Goal: Obtain resource: Download file/media

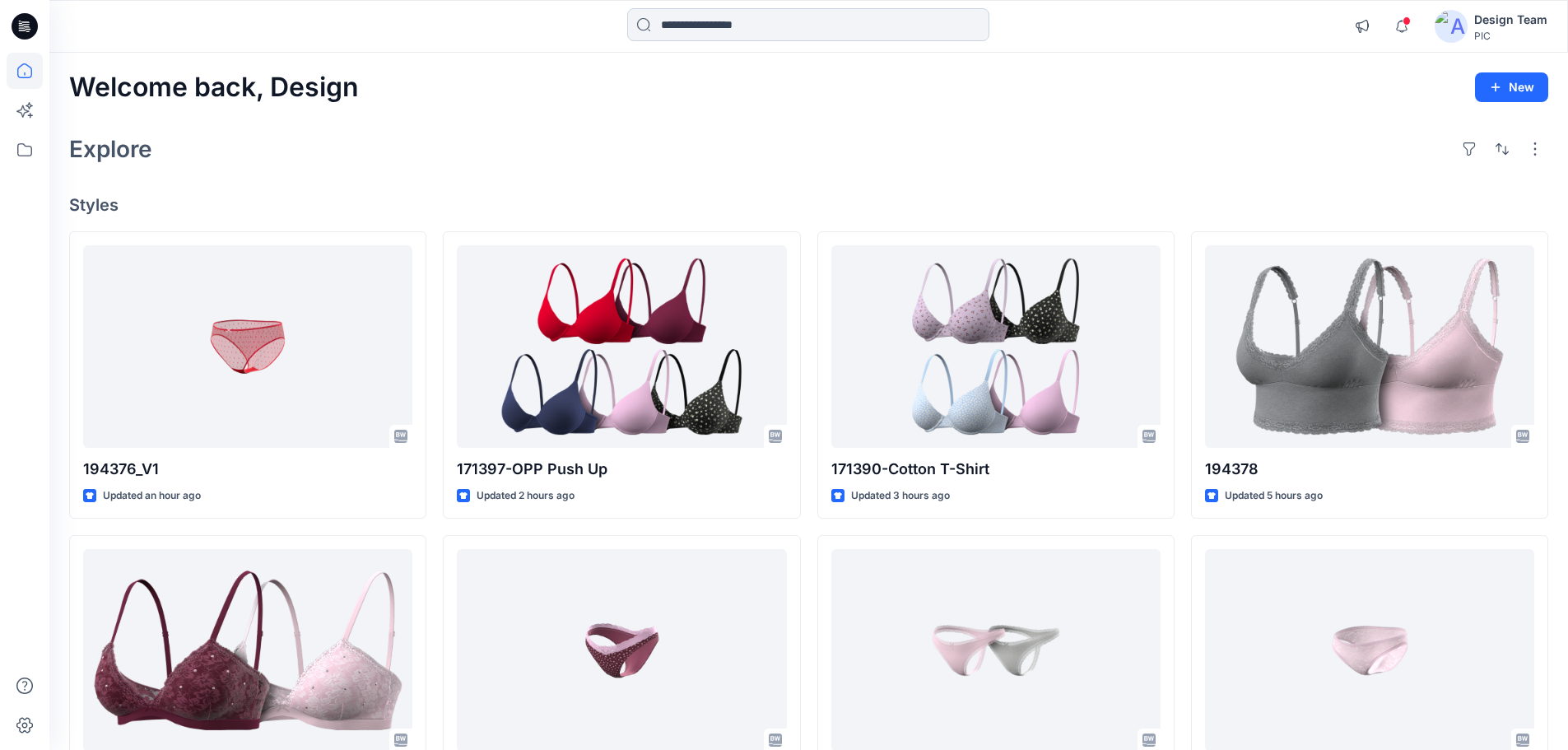
click at [740, 28] on input at bounding box center [808, 25] width 362 height 33
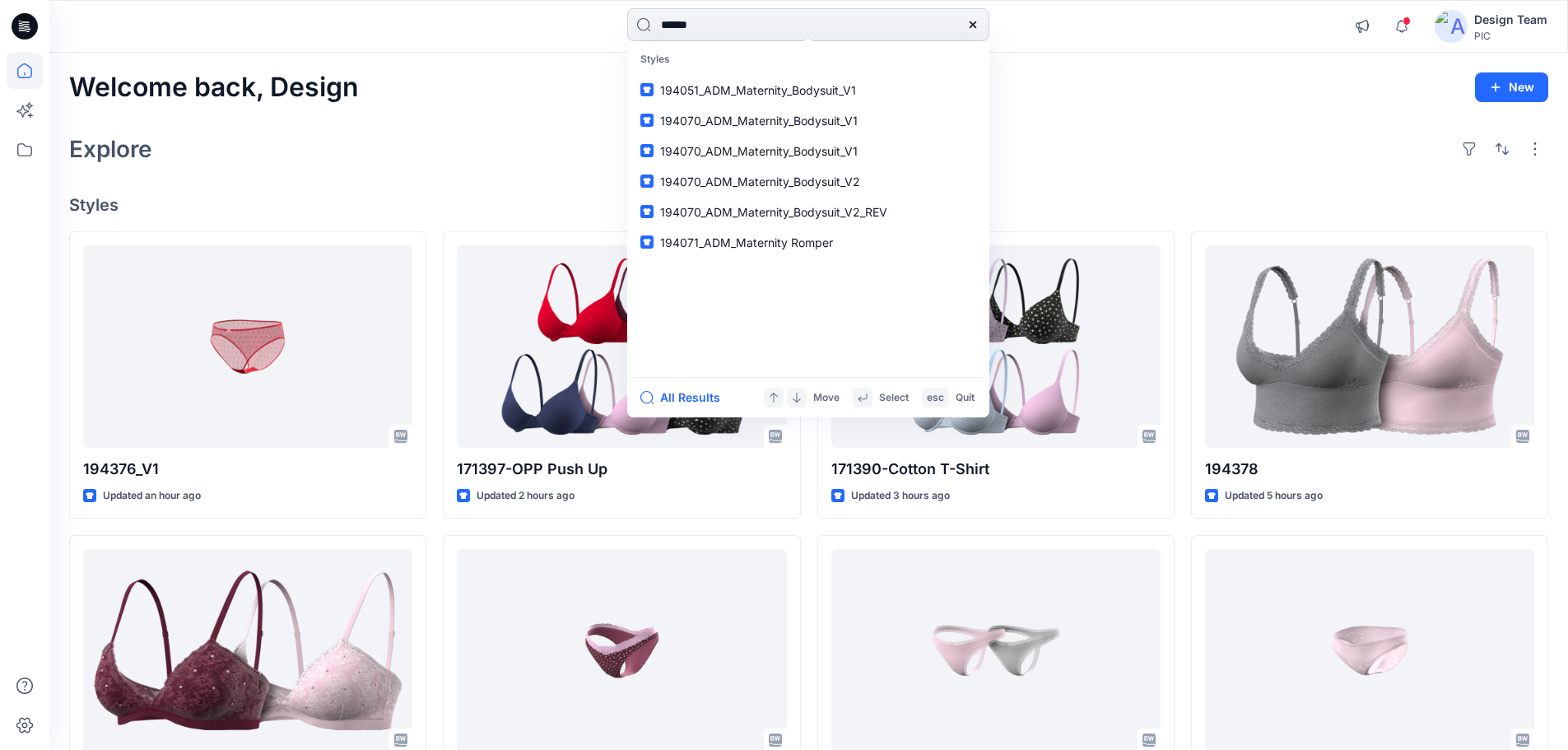
type input "******"
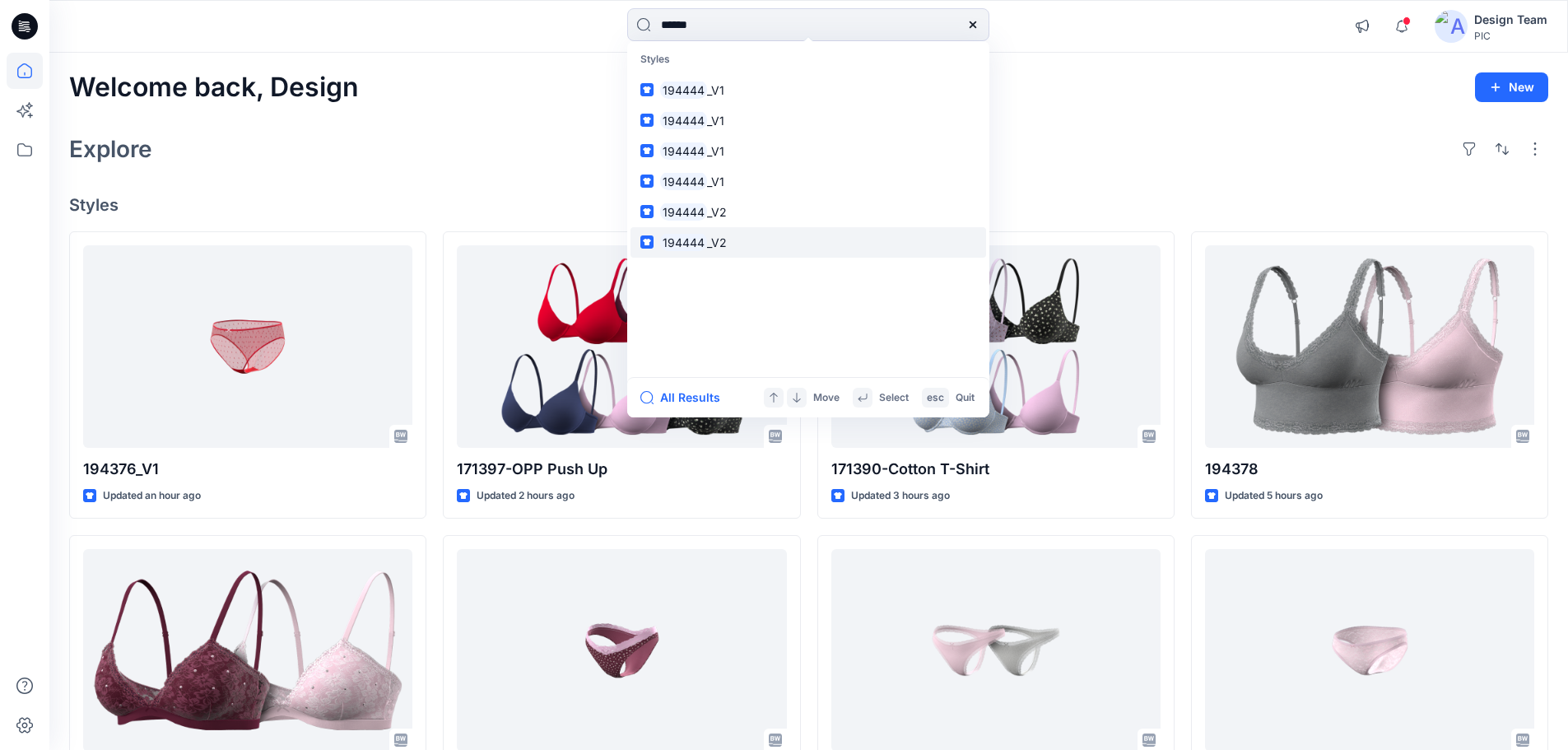
click at [731, 243] on link "194444 _V2" at bounding box center [809, 242] width 356 height 31
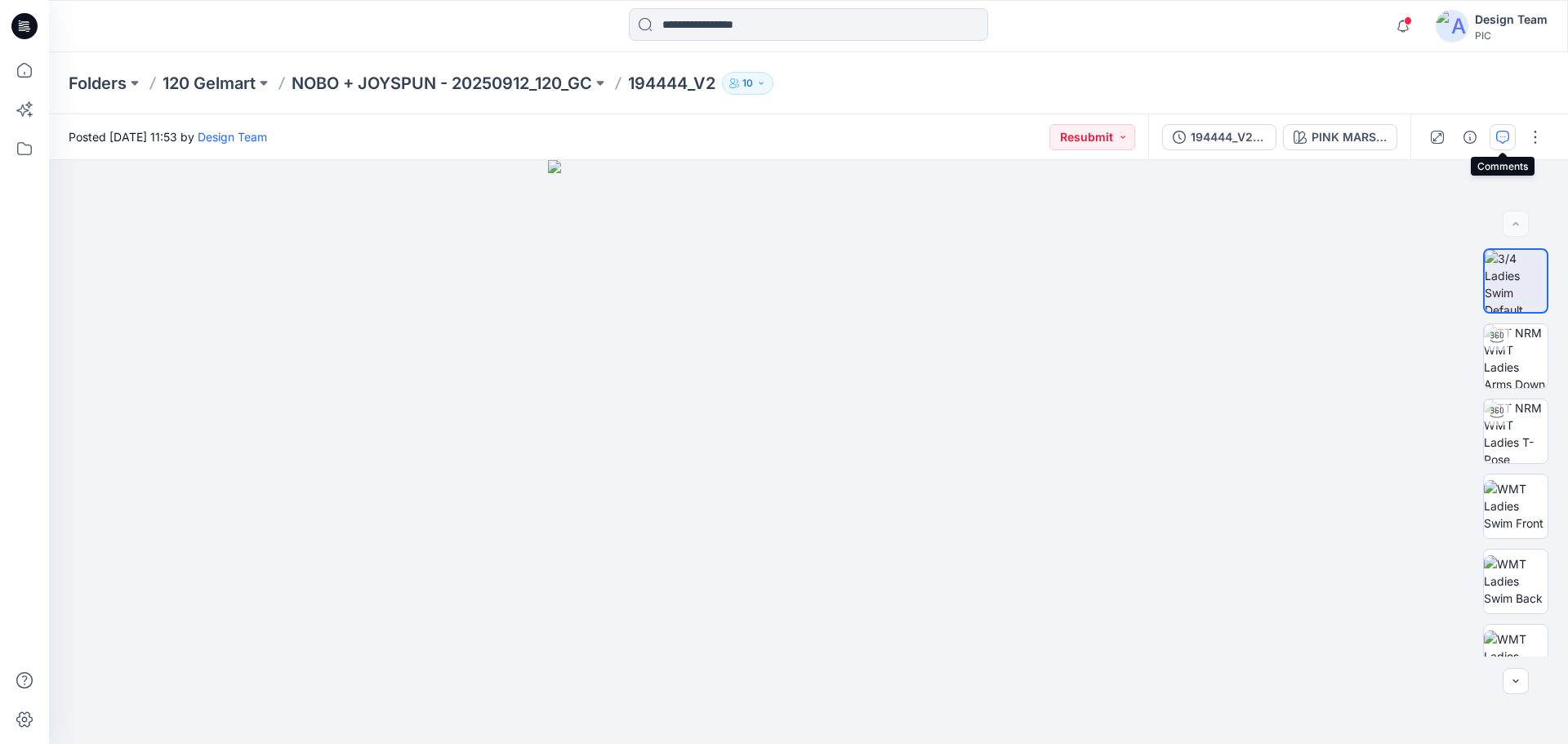
click at [1496, 141] on icon "button" at bounding box center [1502, 137] width 13 height 13
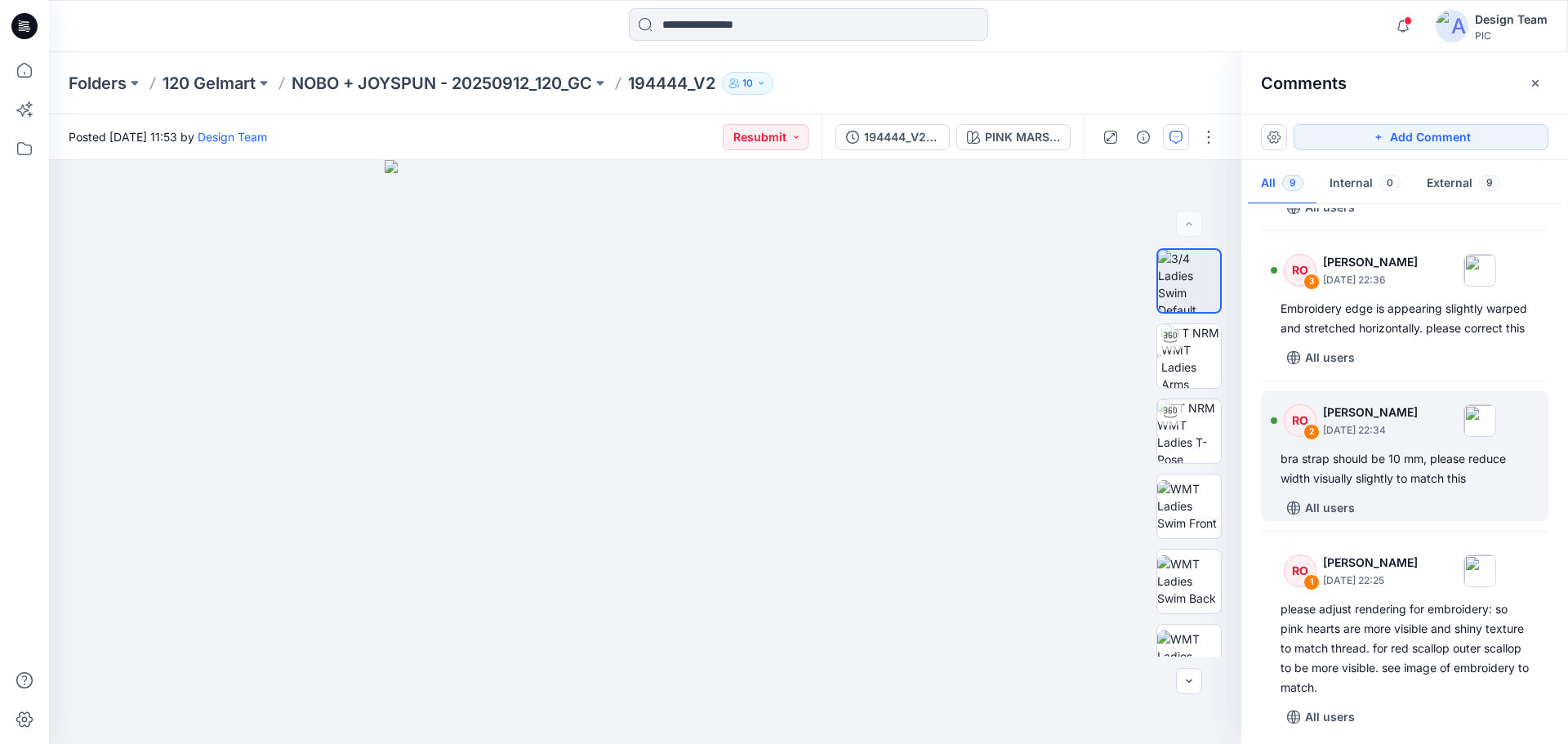
scroll to position [926, 0]
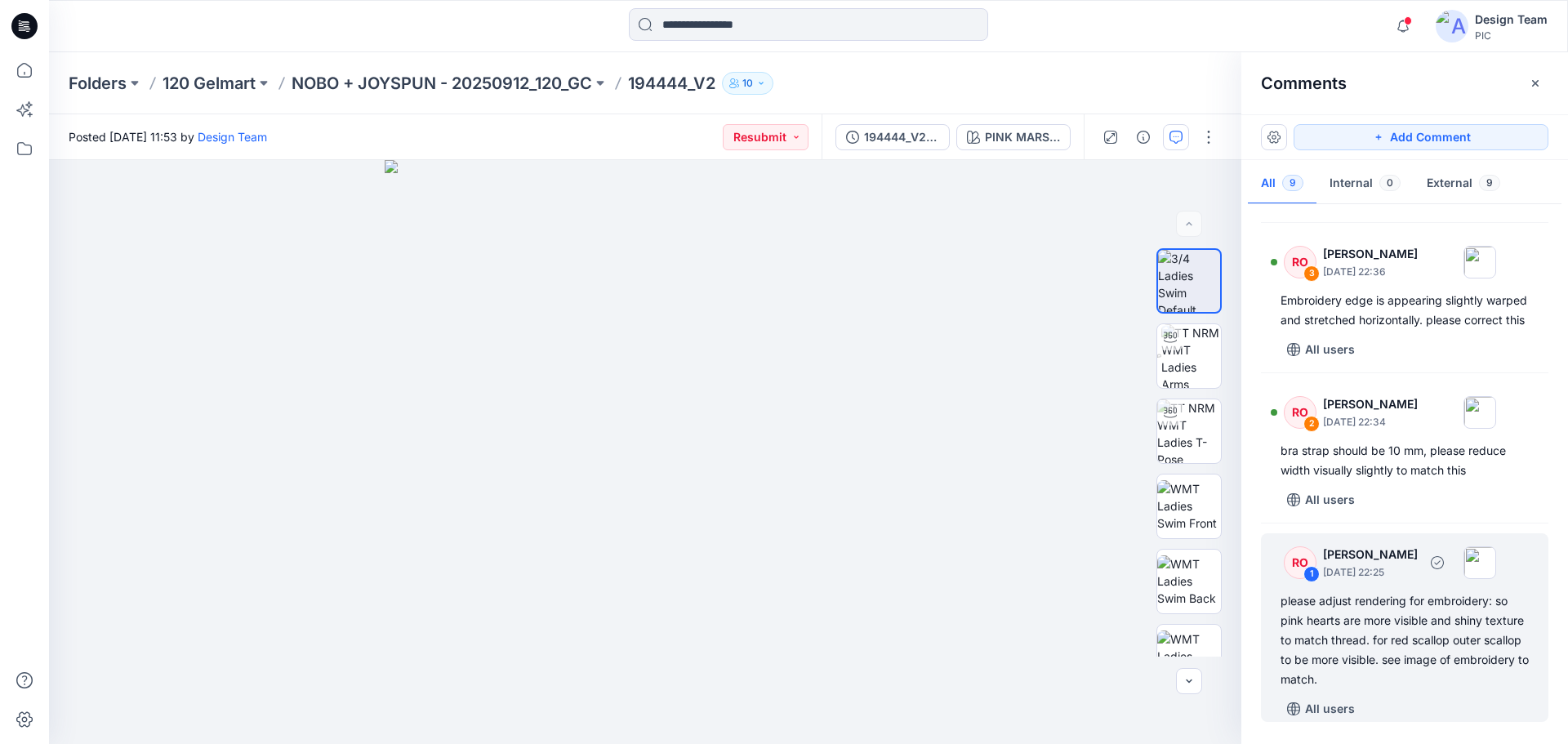
click at [1311, 569] on div "1" at bounding box center [1310, 573] width 16 height 16
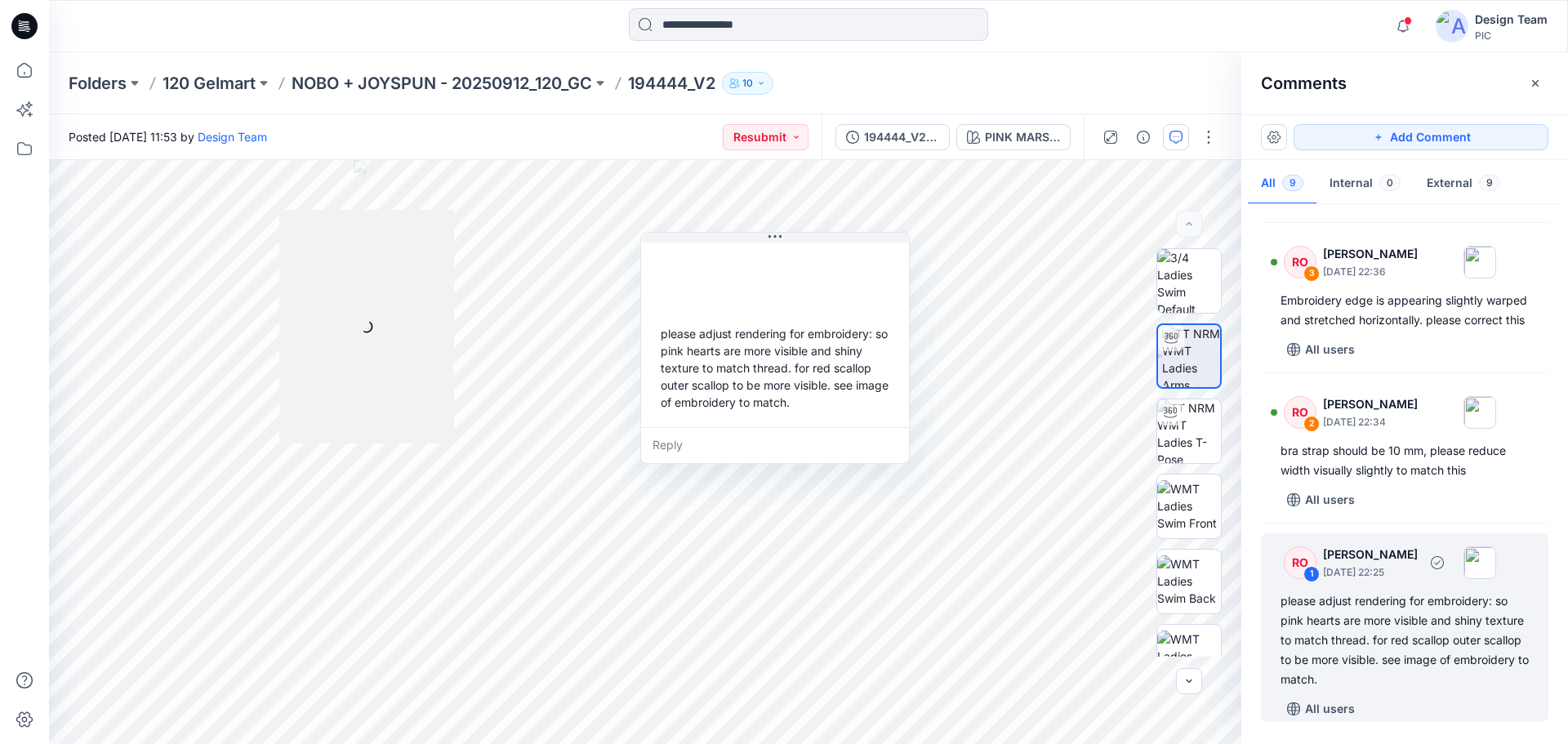
click at [1393, 638] on div "please adjust rendering for embroidery: so pink hearts are more visible and shi…" at bounding box center [1404, 640] width 248 height 98
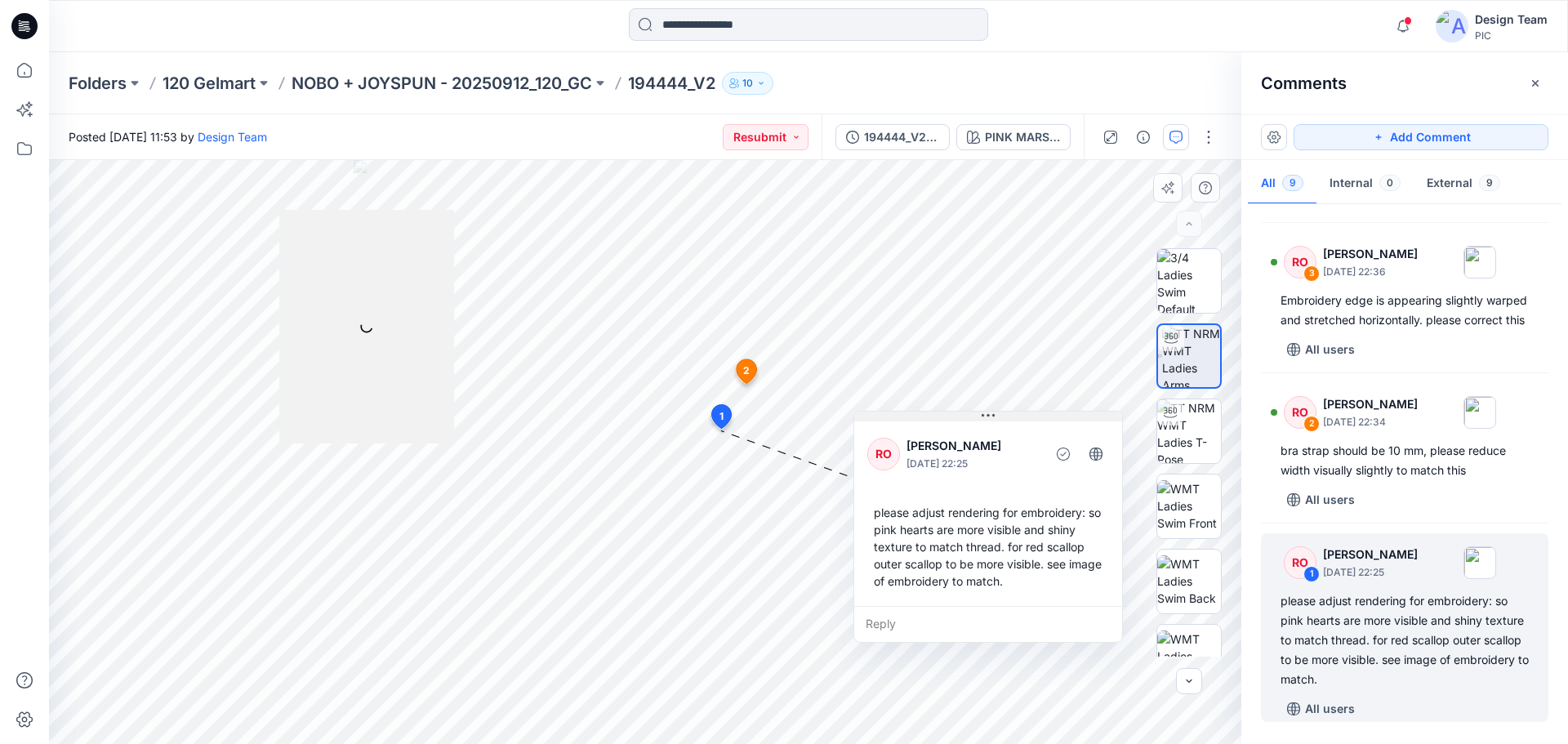
drag, startPoint x: 774, startPoint y: 236, endPoint x: 988, endPoint y: 415, distance: 279.0
click at [988, 415] on icon at bounding box center [988, 416] width 13 height 3
click at [891, 627] on div "Reply" at bounding box center [987, 624] width 268 height 36
click at [825, 743] on html "Notifications Your style 171397-OPP Push Up has been updated with 171397-OPP Pu…" at bounding box center [784, 372] width 1568 height 744
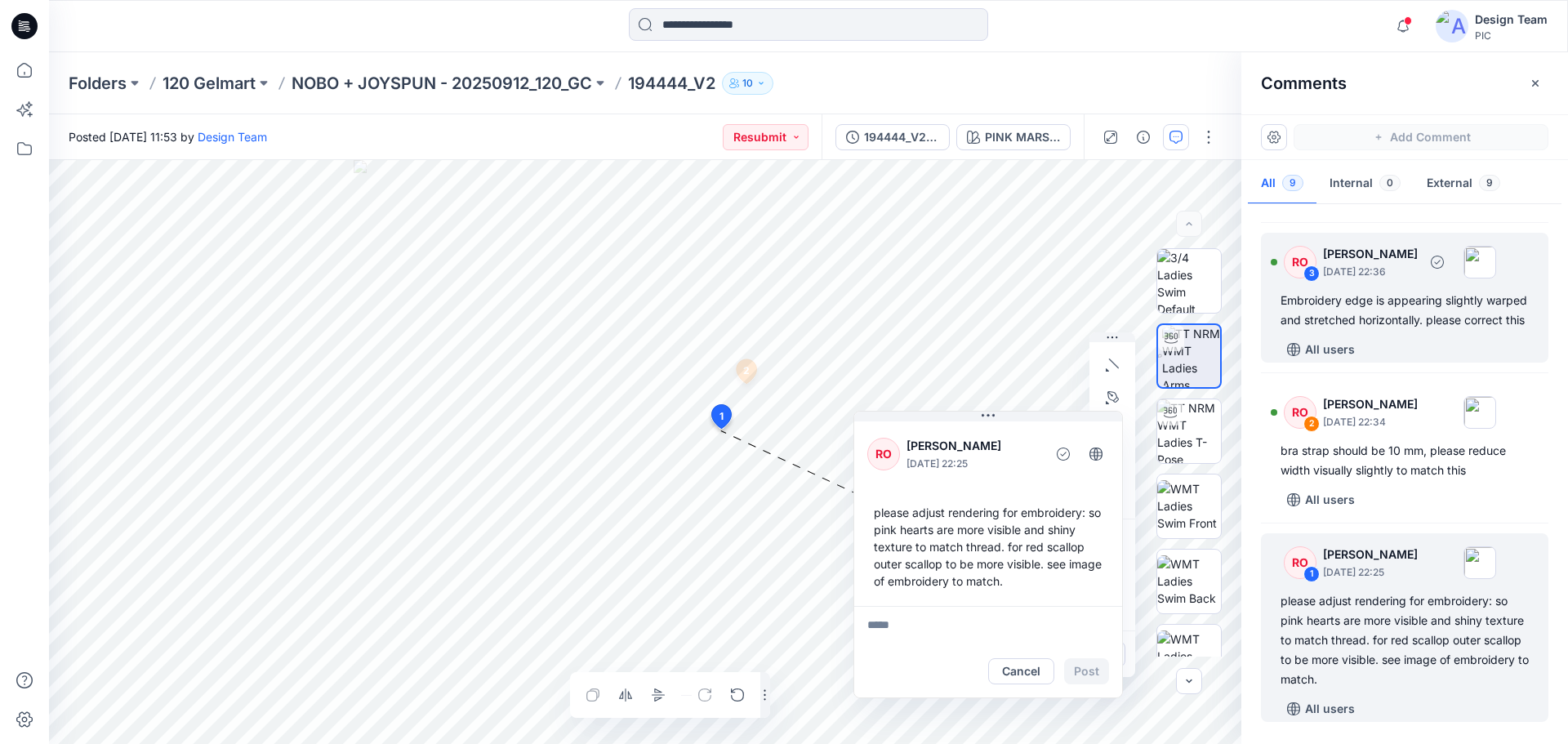
click at [1380, 291] on div "Embroidery edge is appearing slightly warped and stretched horizontally. please…" at bounding box center [1404, 310] width 248 height 39
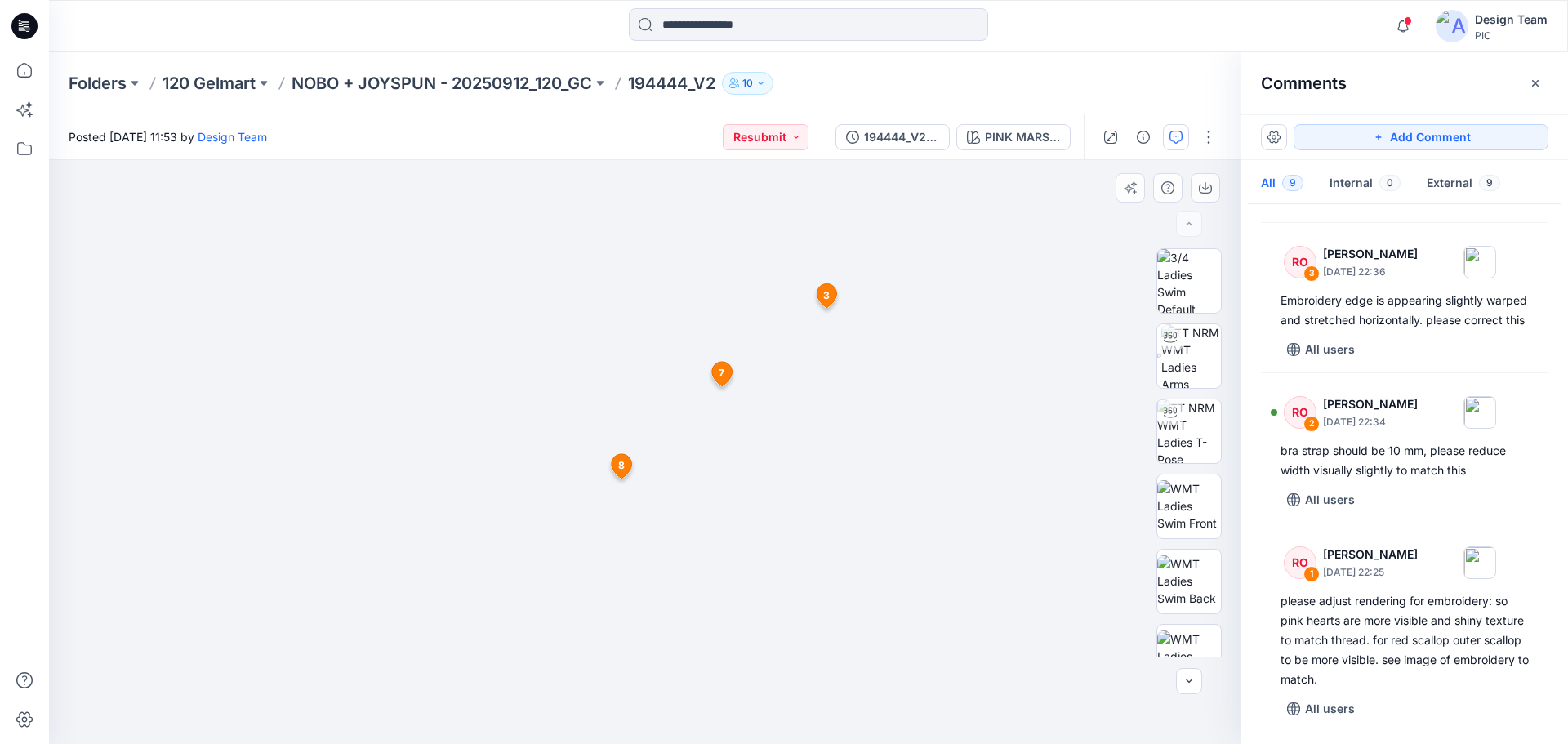
drag, startPoint x: 441, startPoint y: 554, endPoint x: 480, endPoint y: 206, distance: 350.2
click at [480, 206] on img at bounding box center [645, 347] width 658 height 792
click at [739, 31] on input at bounding box center [808, 25] width 360 height 32
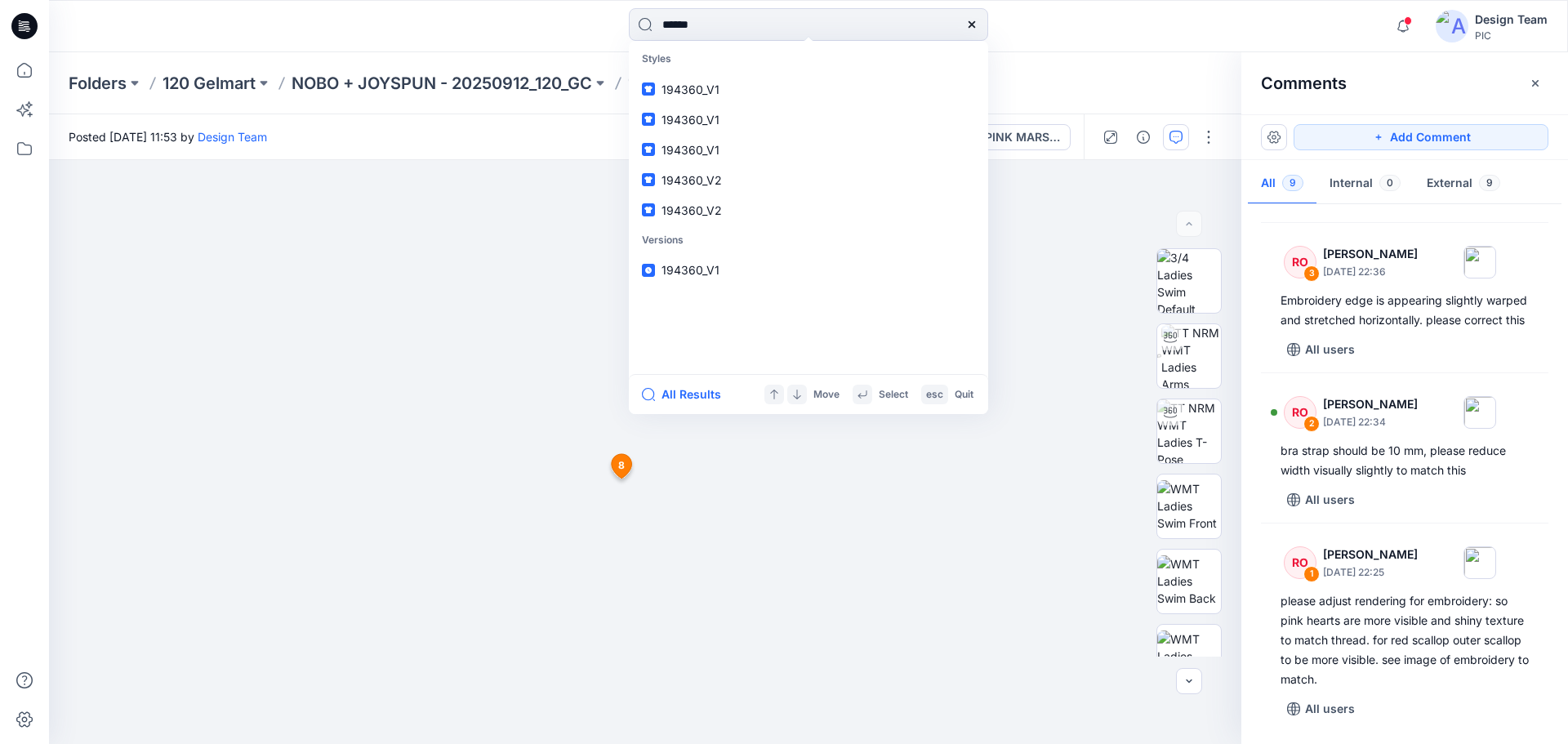
type input "******"
click at [745, 92] on link "194361 V1" at bounding box center [809, 90] width 353 height 31
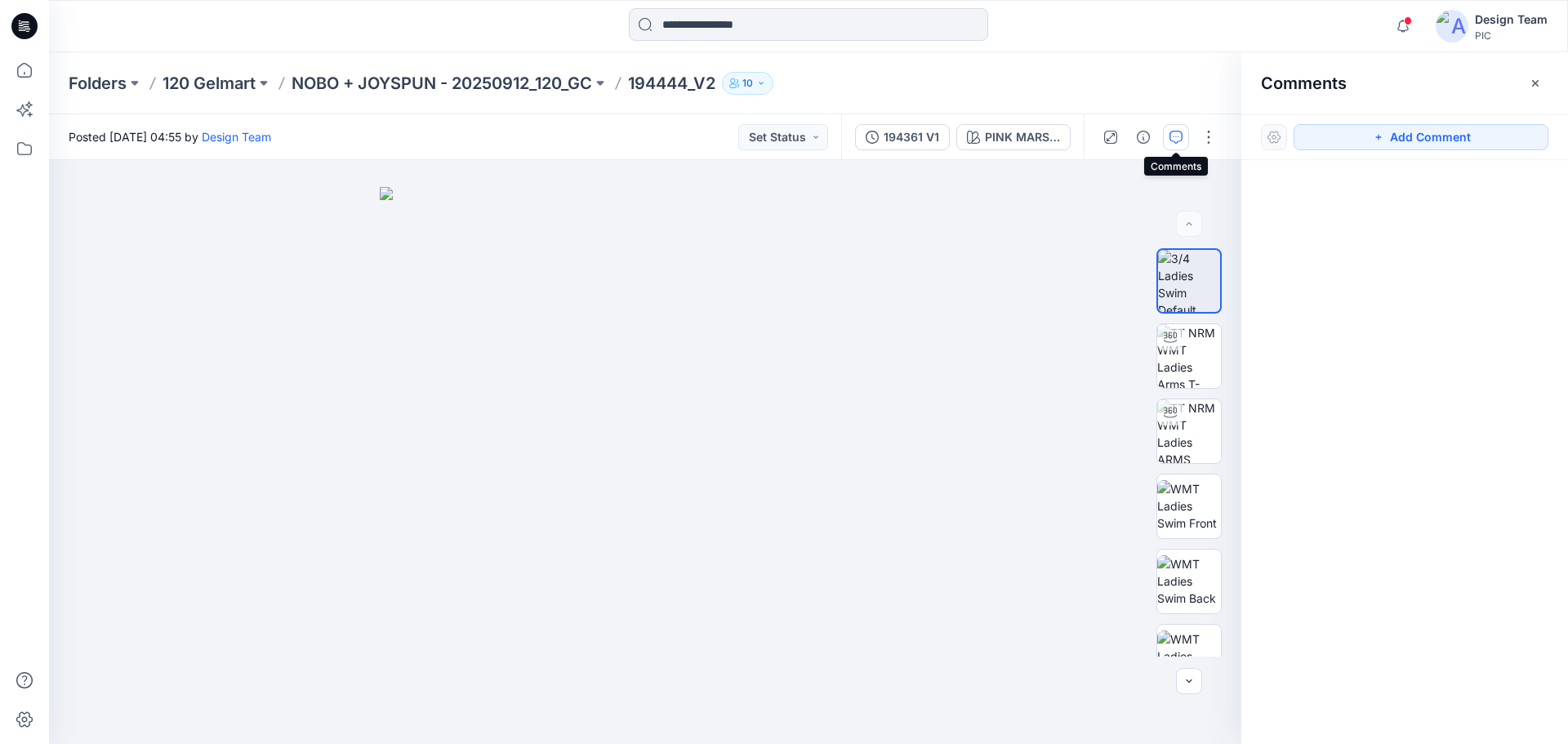
click at [1181, 145] on button "button" at bounding box center [1175, 136] width 26 height 26
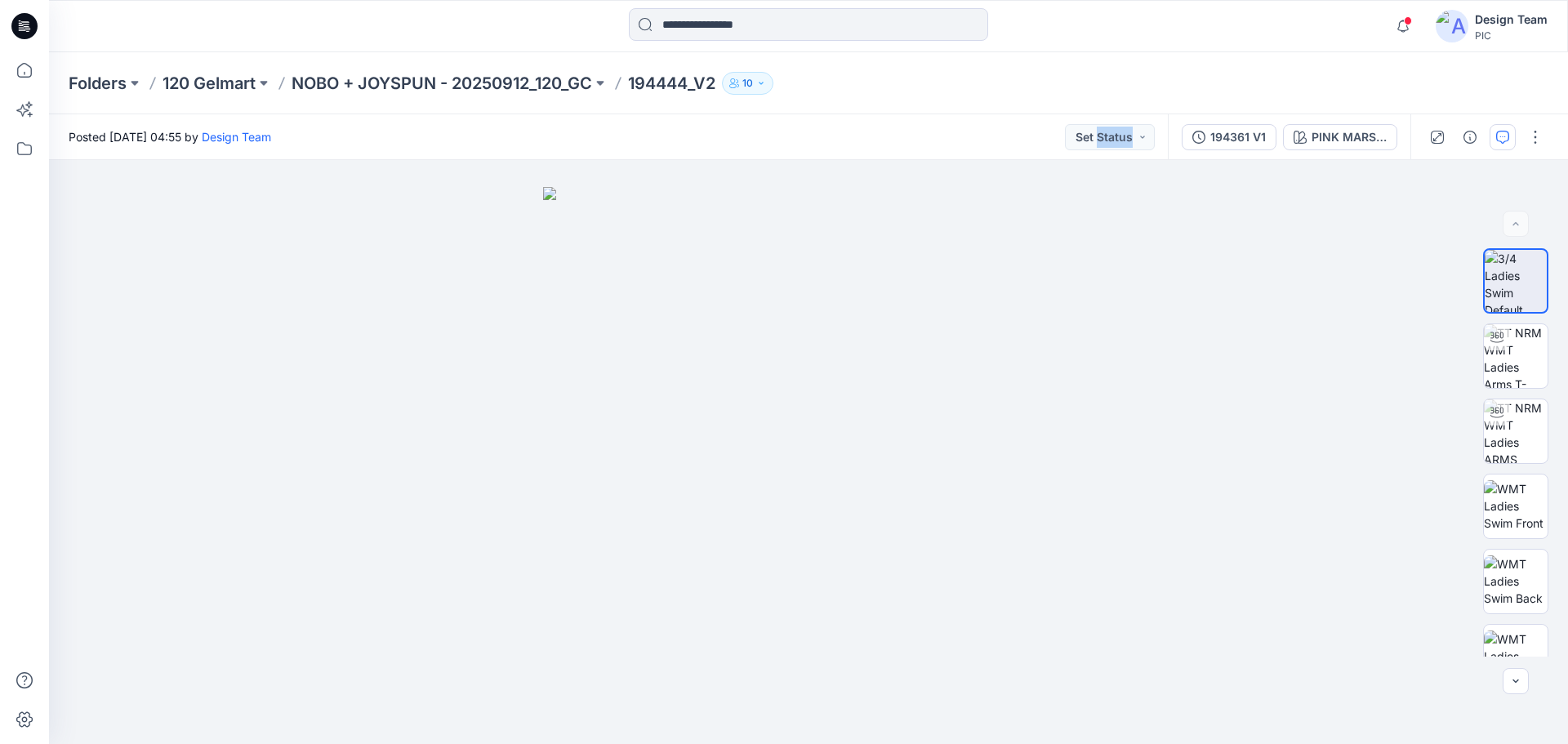
click at [1181, 145] on div "194361 V1 PINK MARSHMALLOW" at bounding box center [1289, 137] width 242 height 46
click at [1500, 137] on icon "button" at bounding box center [1502, 137] width 13 height 13
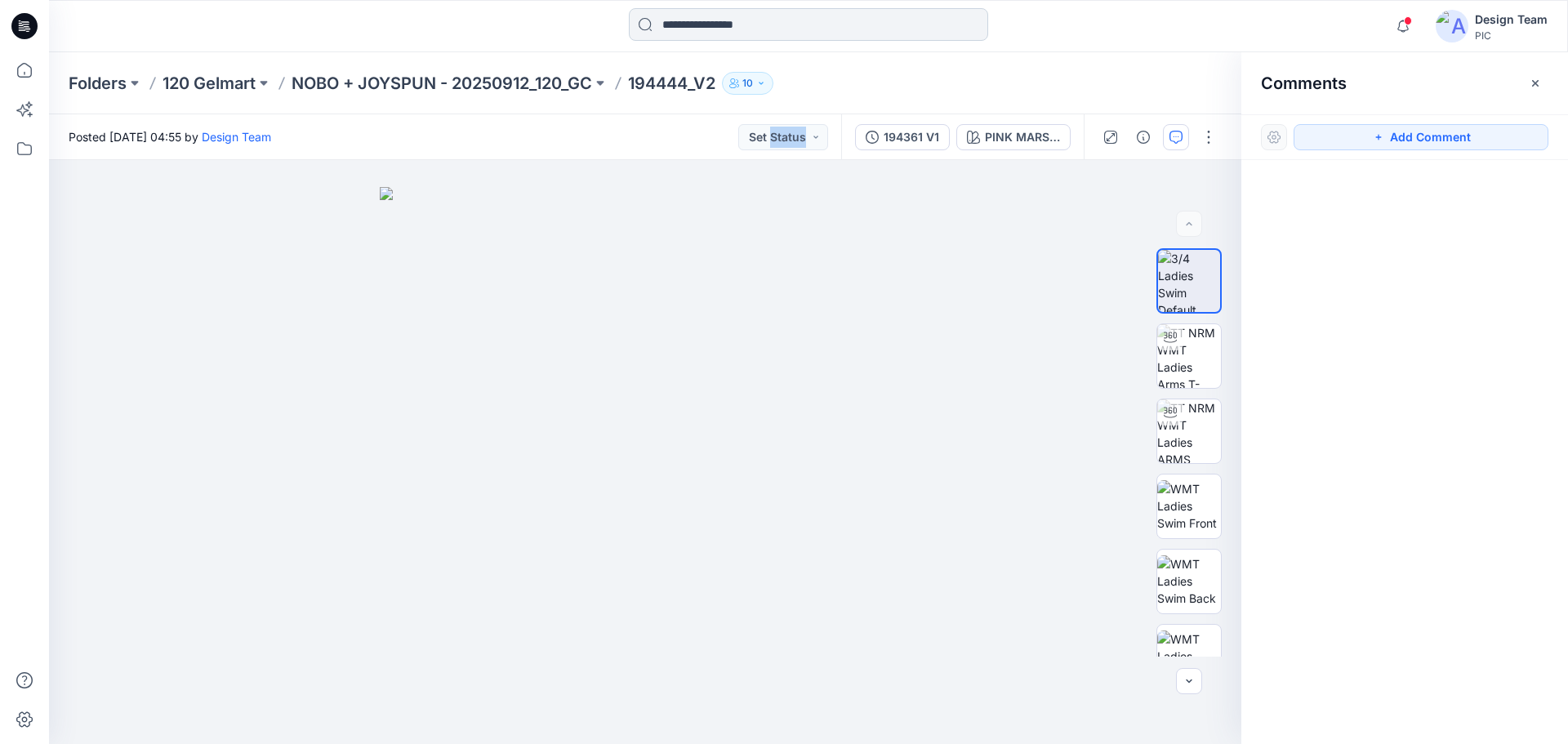
click at [791, 26] on input at bounding box center [808, 25] width 360 height 32
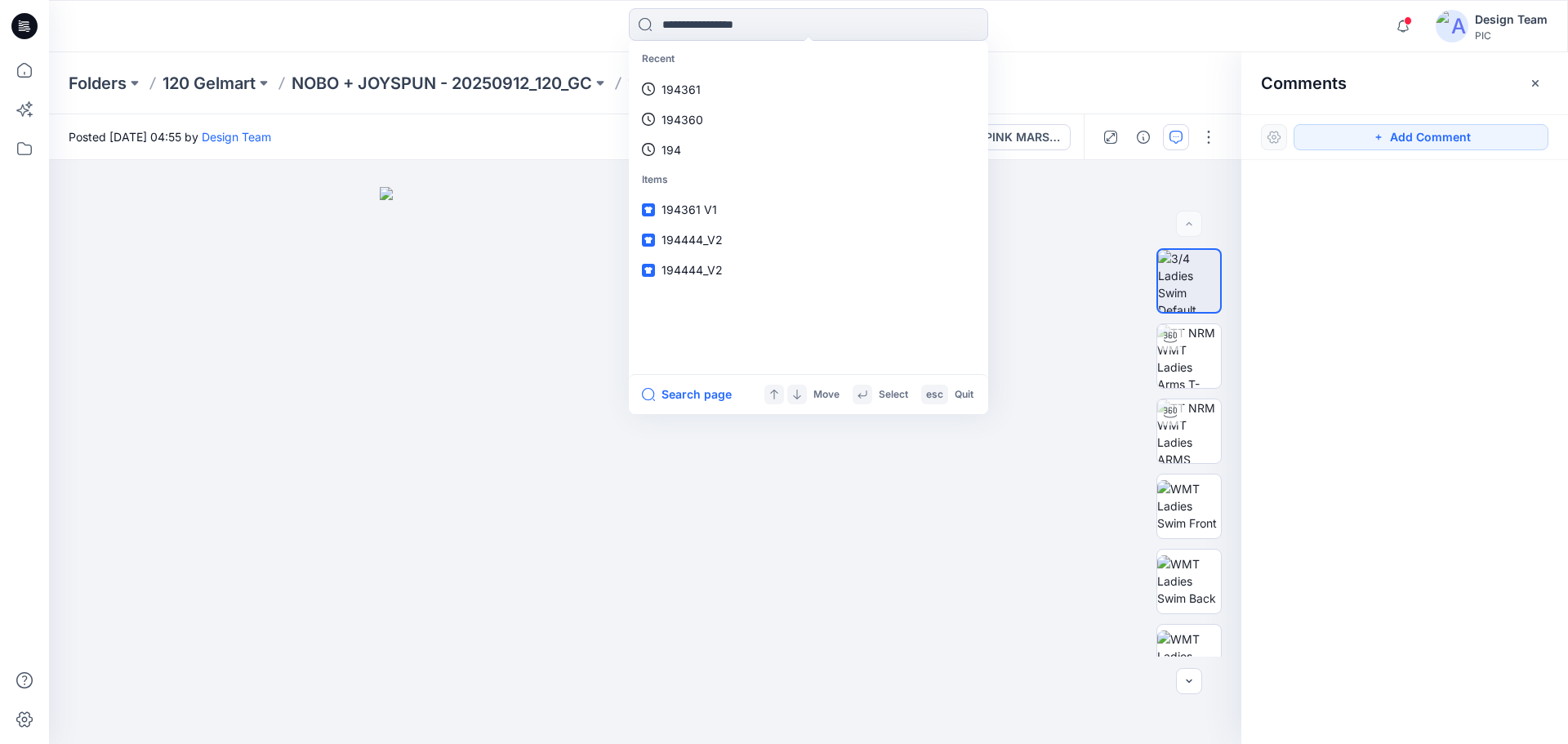
click at [449, 29] on div "Recent 194361 194360 194 Items 194361 V1 194444_V2 194444_V2 Search page Move S…" at bounding box center [808, 27] width 759 height 36
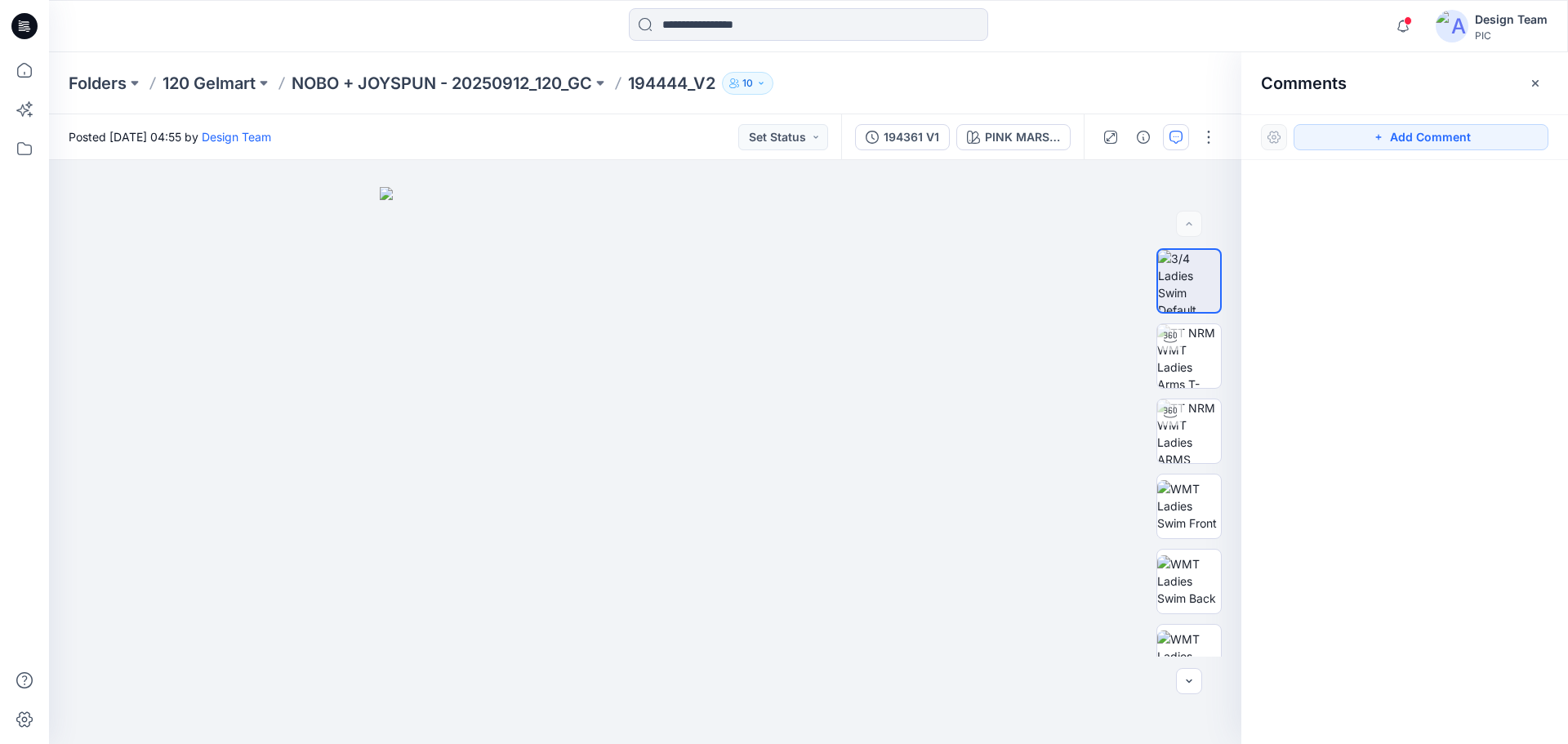
drag, startPoint x: 699, startPoint y: 82, endPoint x: 687, endPoint y: 82, distance: 12.0
click at [694, 82] on p "194444_V2" at bounding box center [671, 83] width 88 height 23
drag, startPoint x: 687, startPoint y: 82, endPoint x: 642, endPoint y: 81, distance: 45.0
click at [642, 81] on p "194444_V2" at bounding box center [671, 83] width 88 height 23
click at [722, 37] on input at bounding box center [808, 25] width 360 height 32
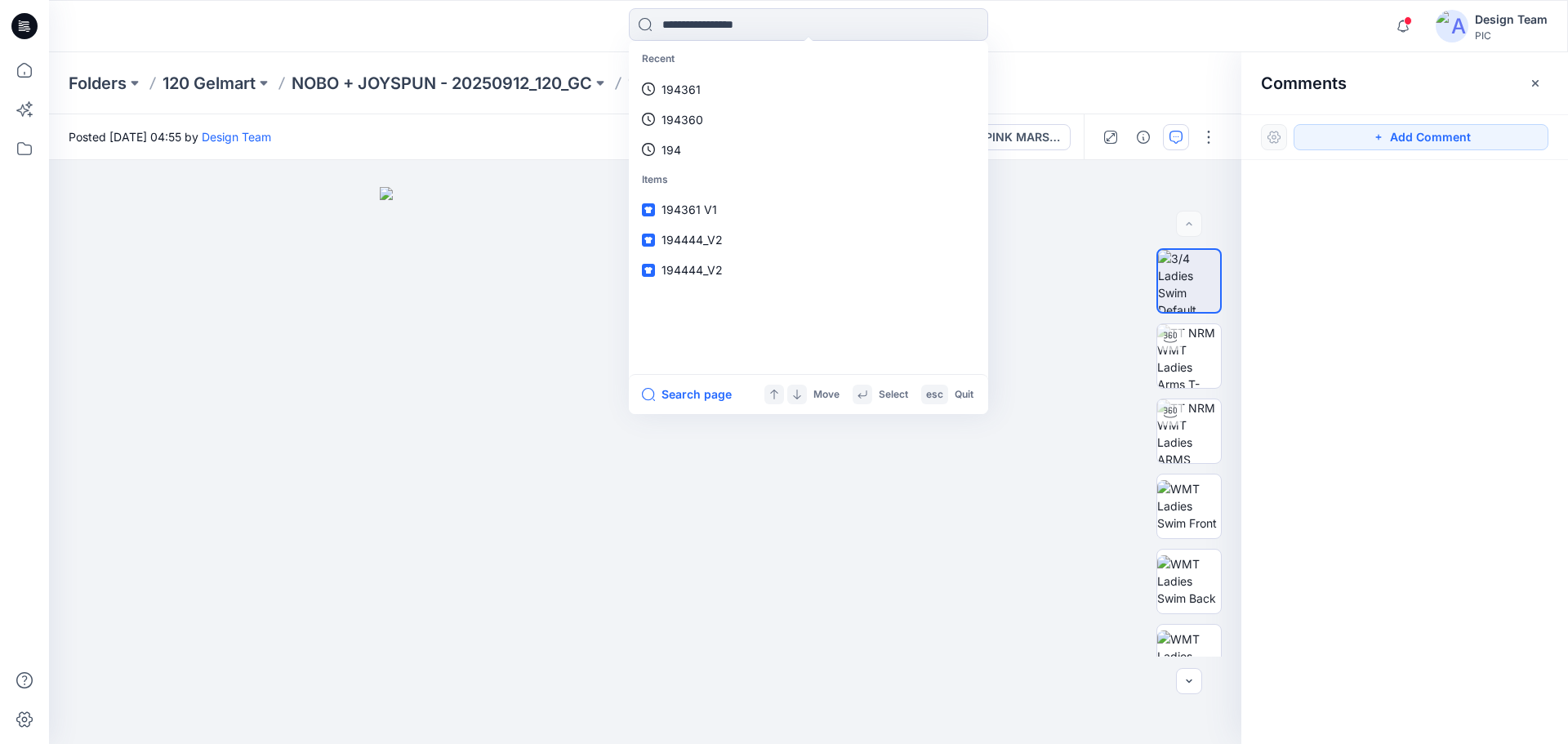
click at [475, 8] on div "Recent 194361 194360 194 Items 194361 V1 194444_V2 194444_V2 Search page Move S…" at bounding box center [808, 26] width 1518 height 52
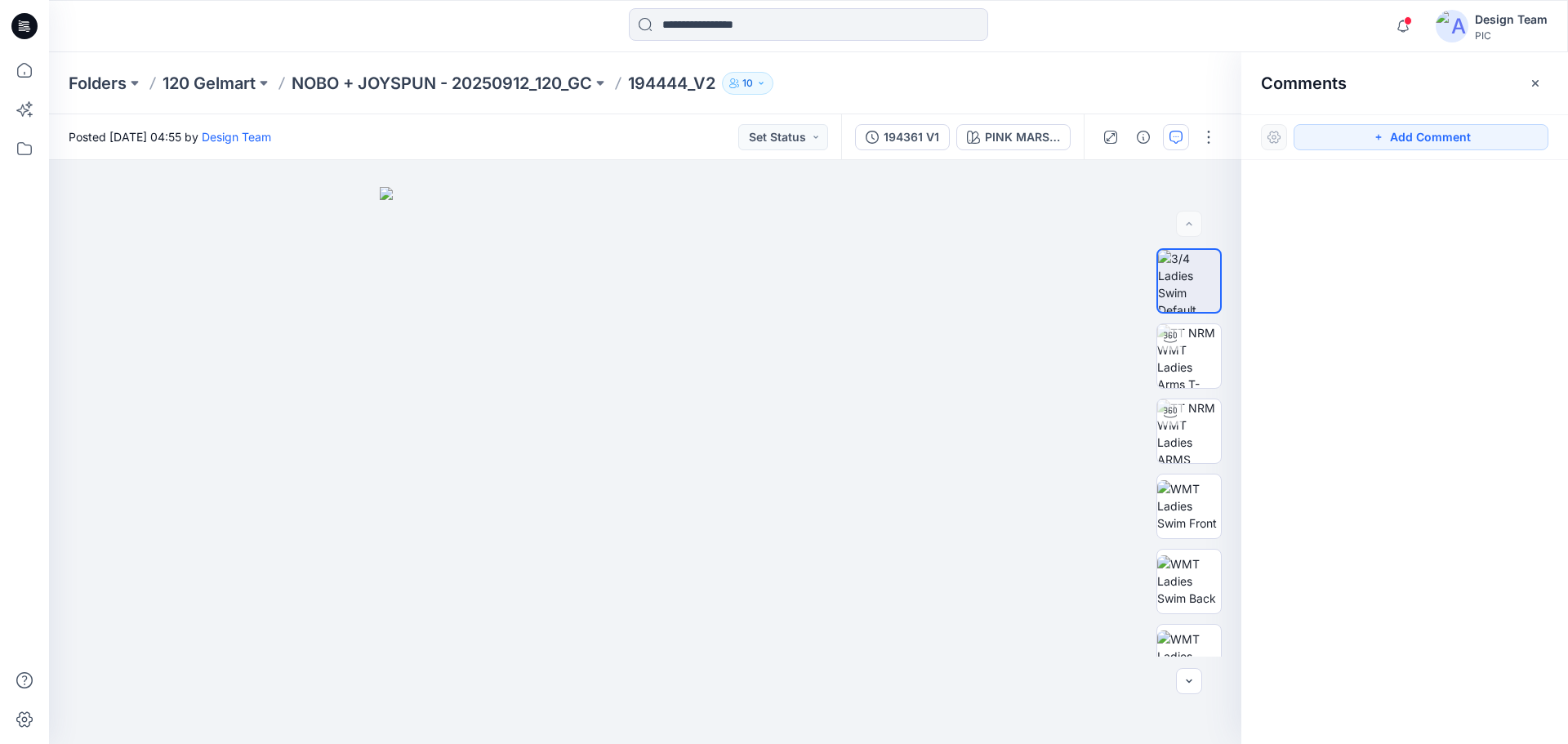
click at [21, 23] on icon at bounding box center [20, 23] width 3 height 1
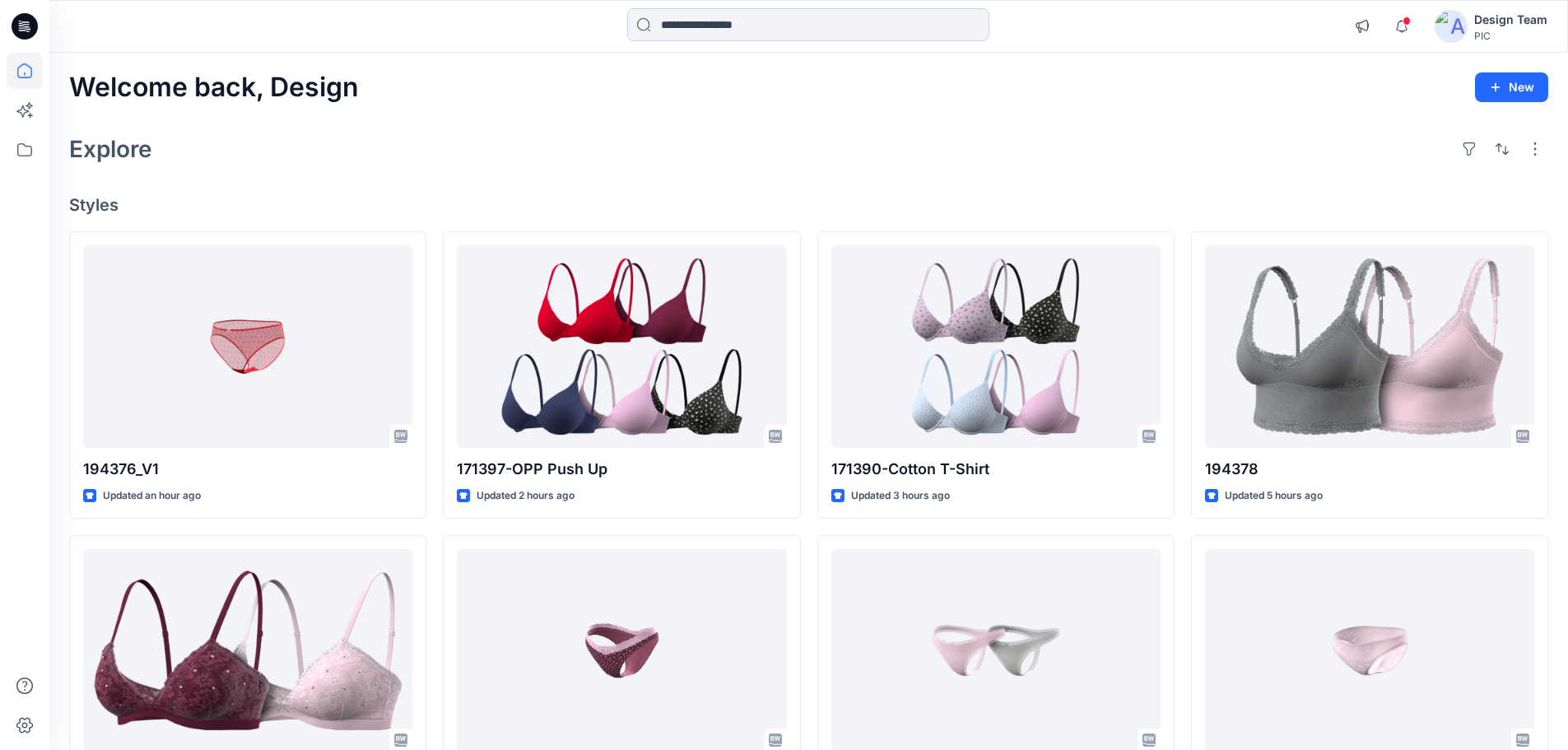
click at [779, 27] on input at bounding box center [808, 25] width 362 height 33
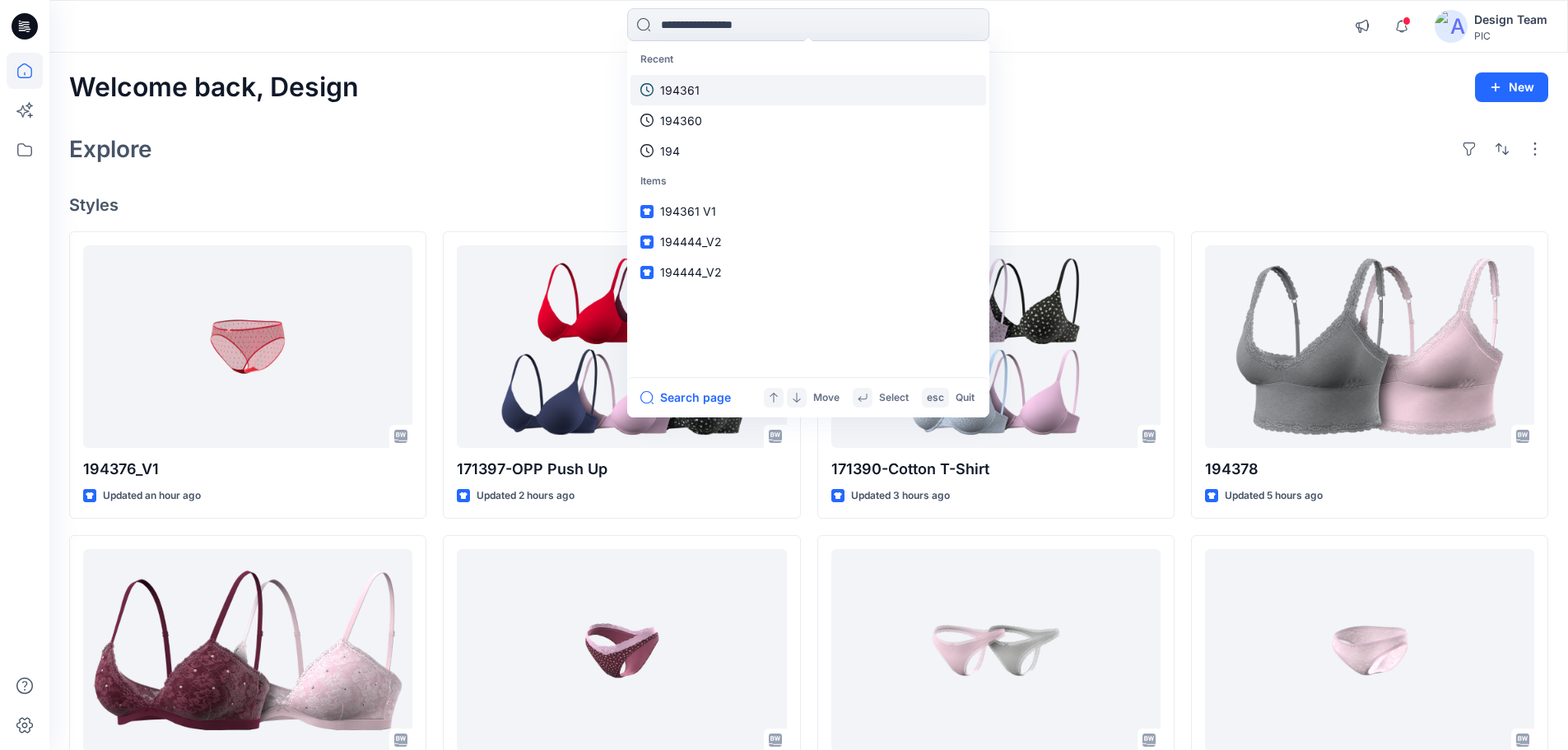
click at [726, 96] on link "194361" at bounding box center [809, 90] width 356 height 31
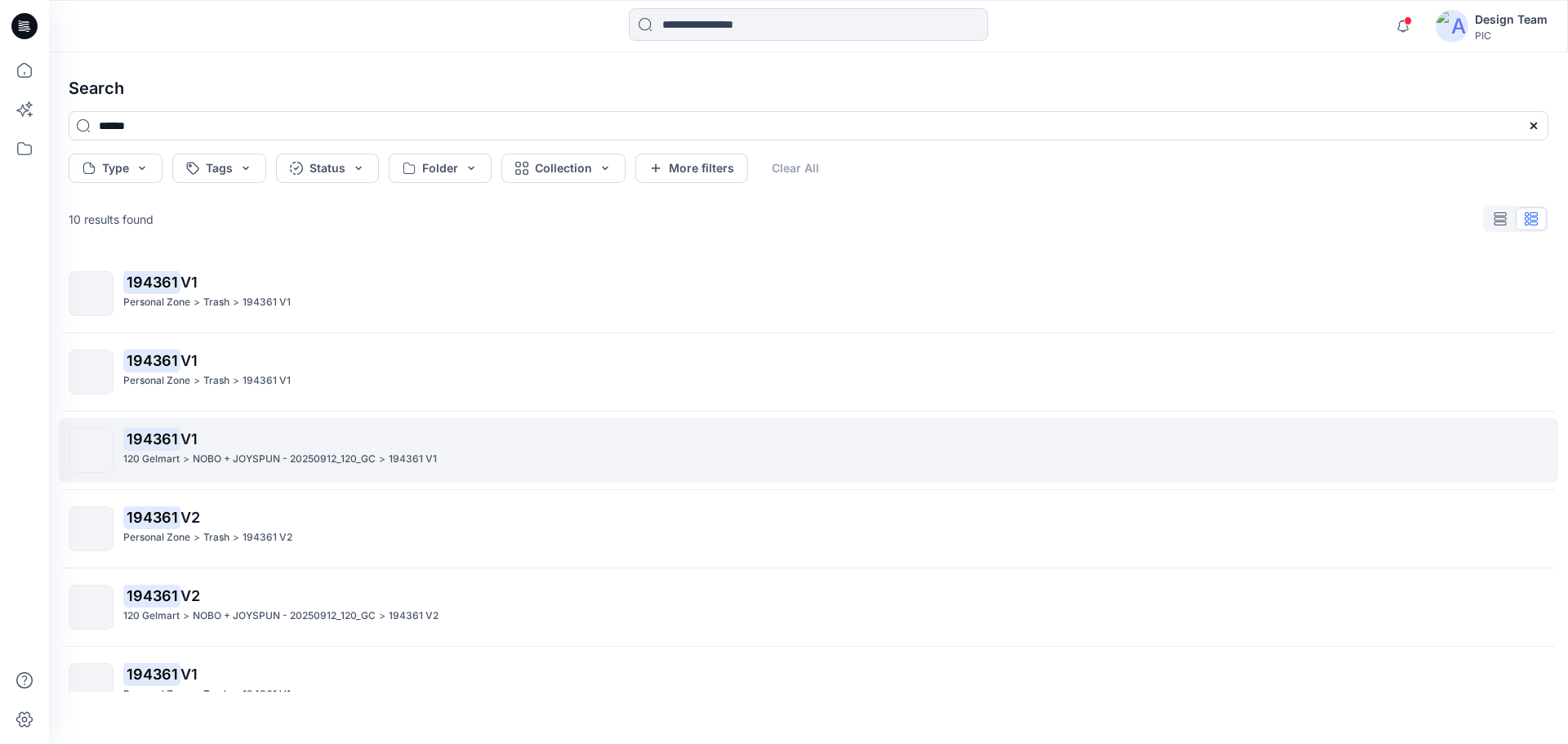
click at [151, 434] on mark "194361" at bounding box center [152, 439] width 57 height 23
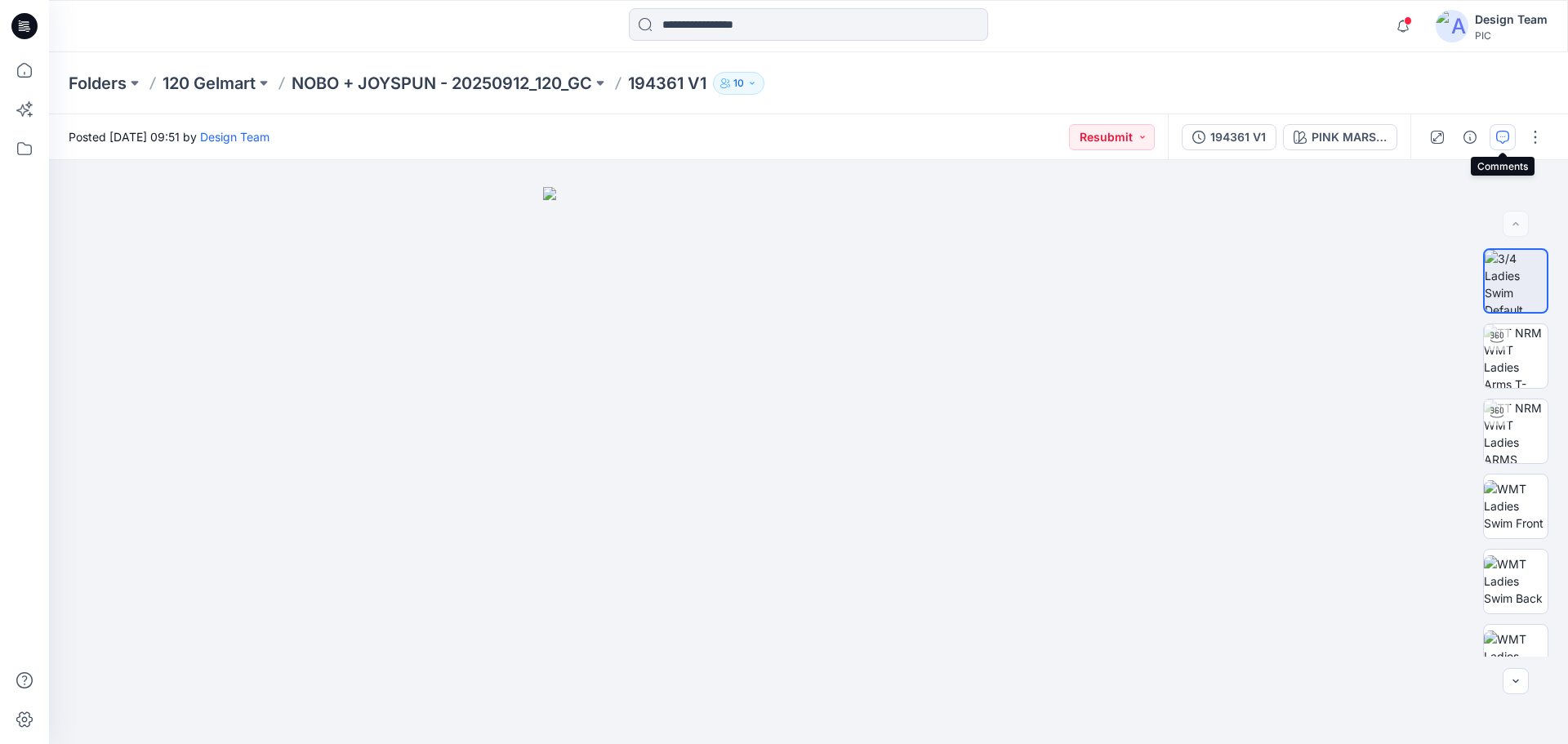
click at [1502, 134] on icon "button" at bounding box center [1502, 137] width 13 height 13
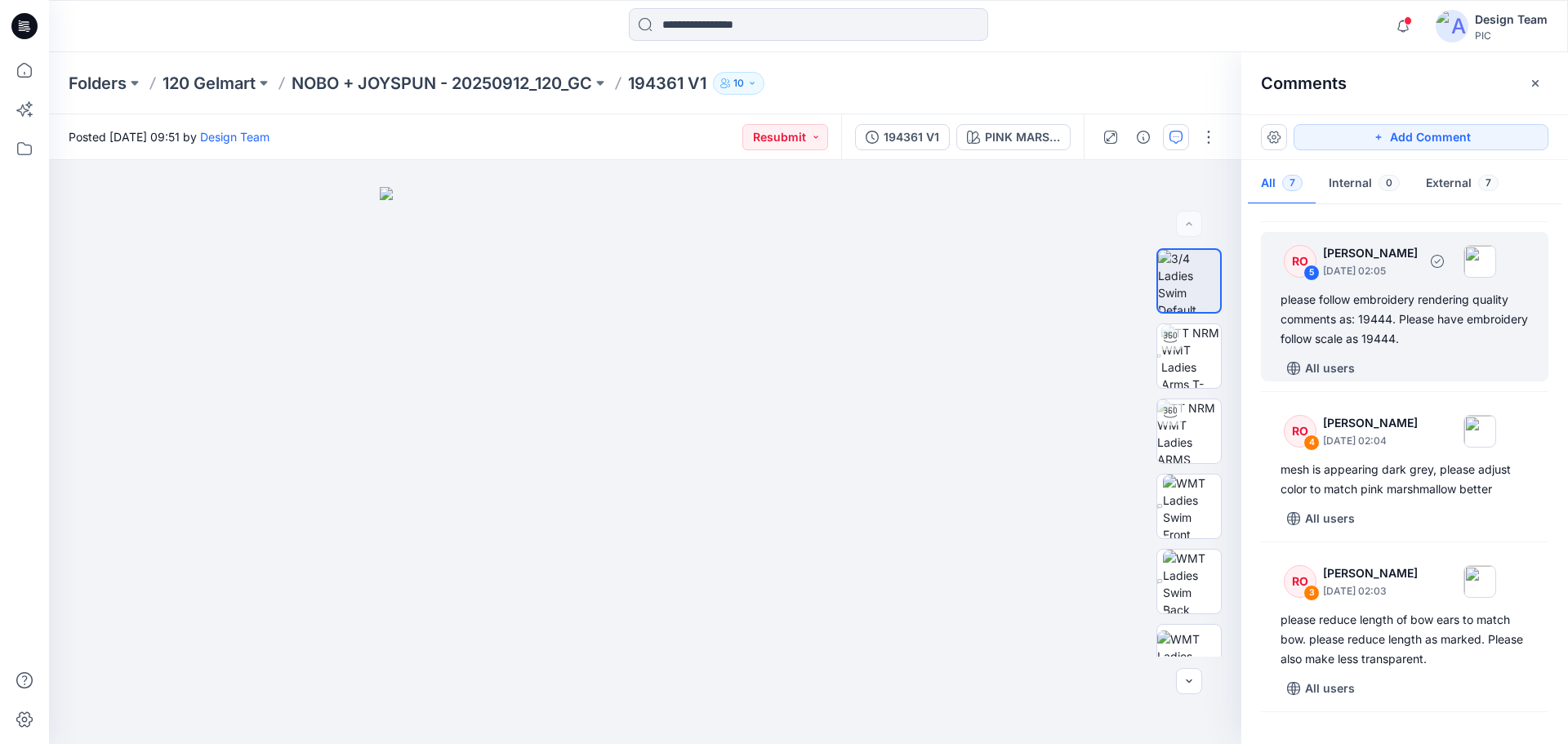
scroll to position [326, 0]
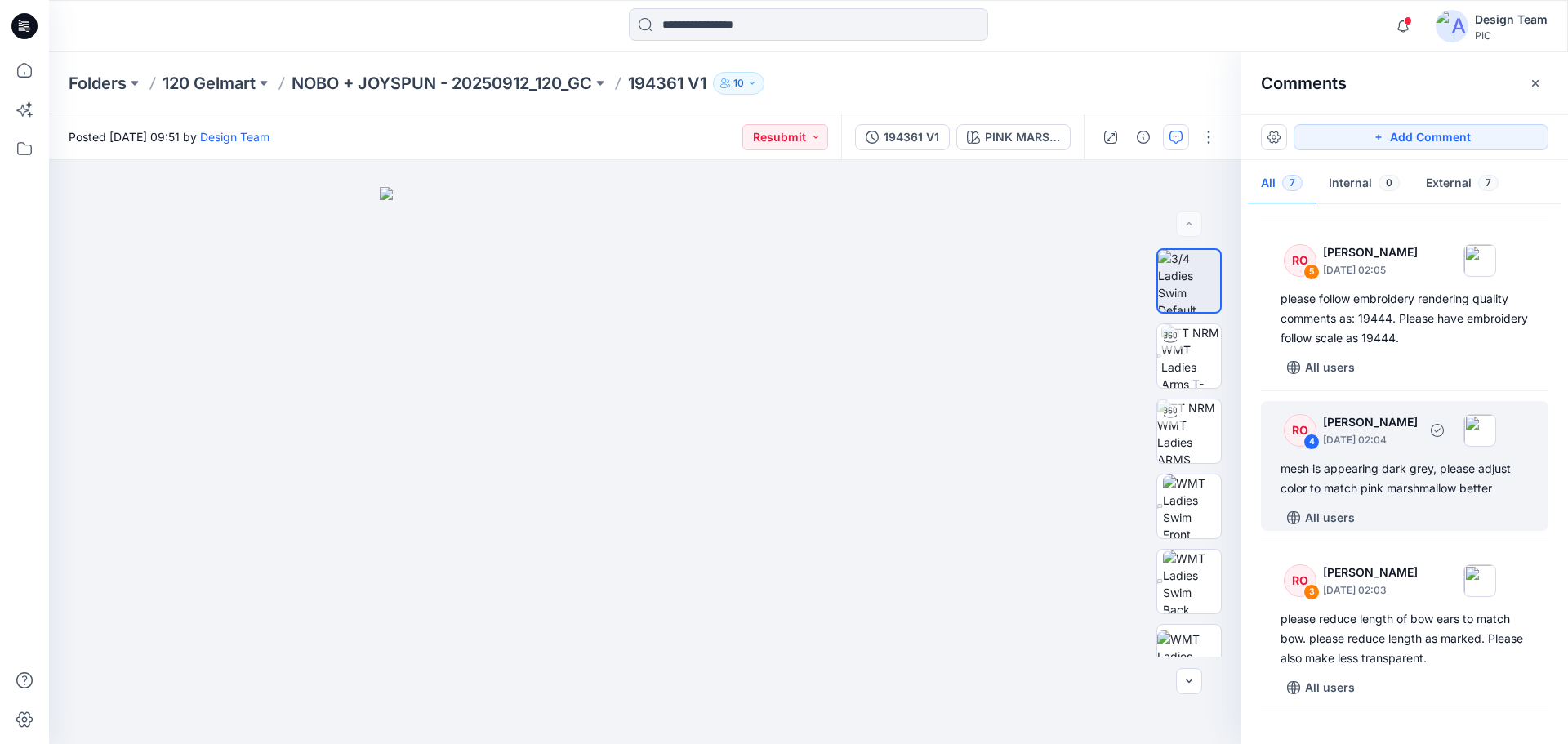
click at [1396, 472] on div "RO 4 [PERSON_NAME] [DATE] 02:04 mesh is appearing dark grey, please adjust colo…" at bounding box center [1404, 465] width 287 height 130
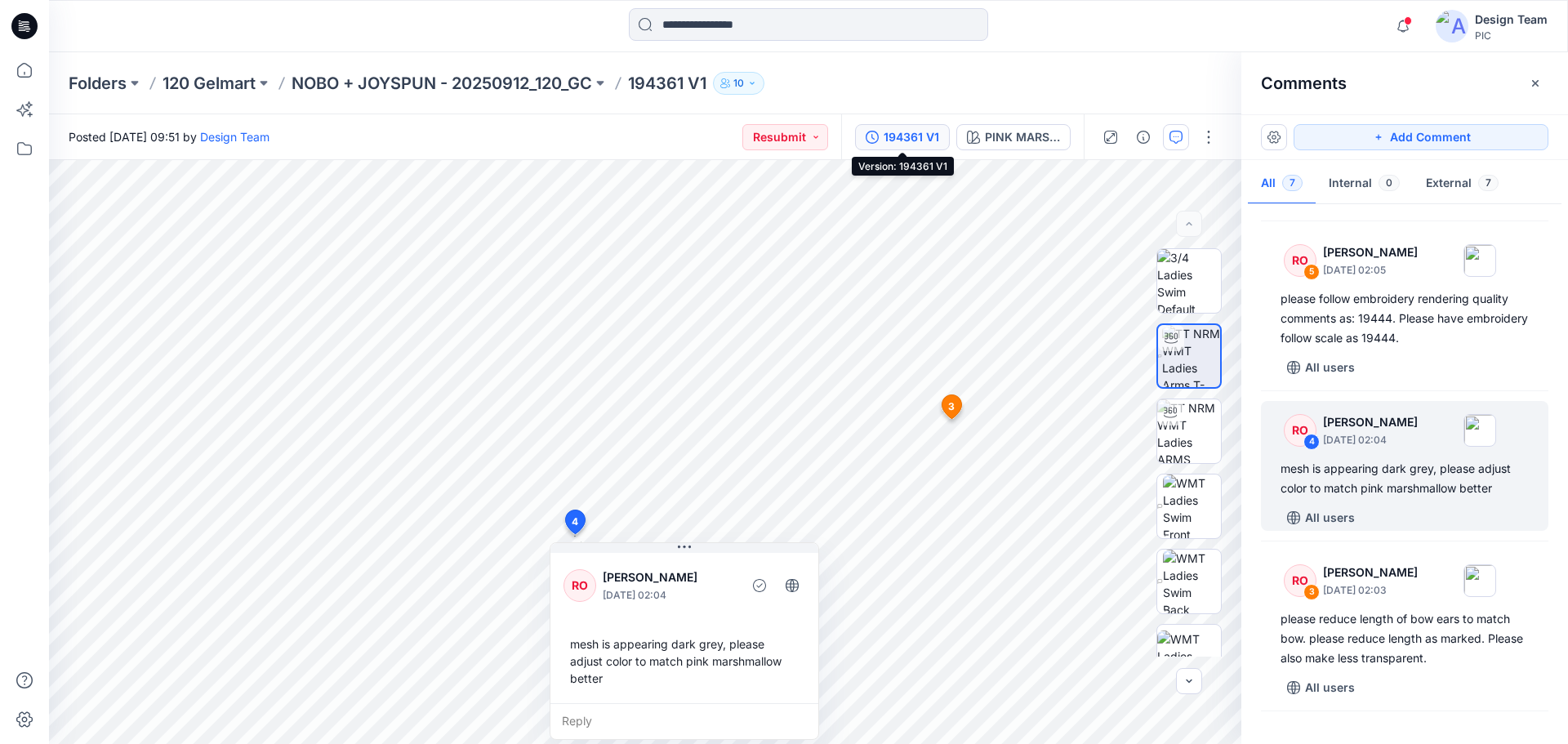
click at [918, 139] on div "194361 V1" at bounding box center [911, 136] width 55 height 18
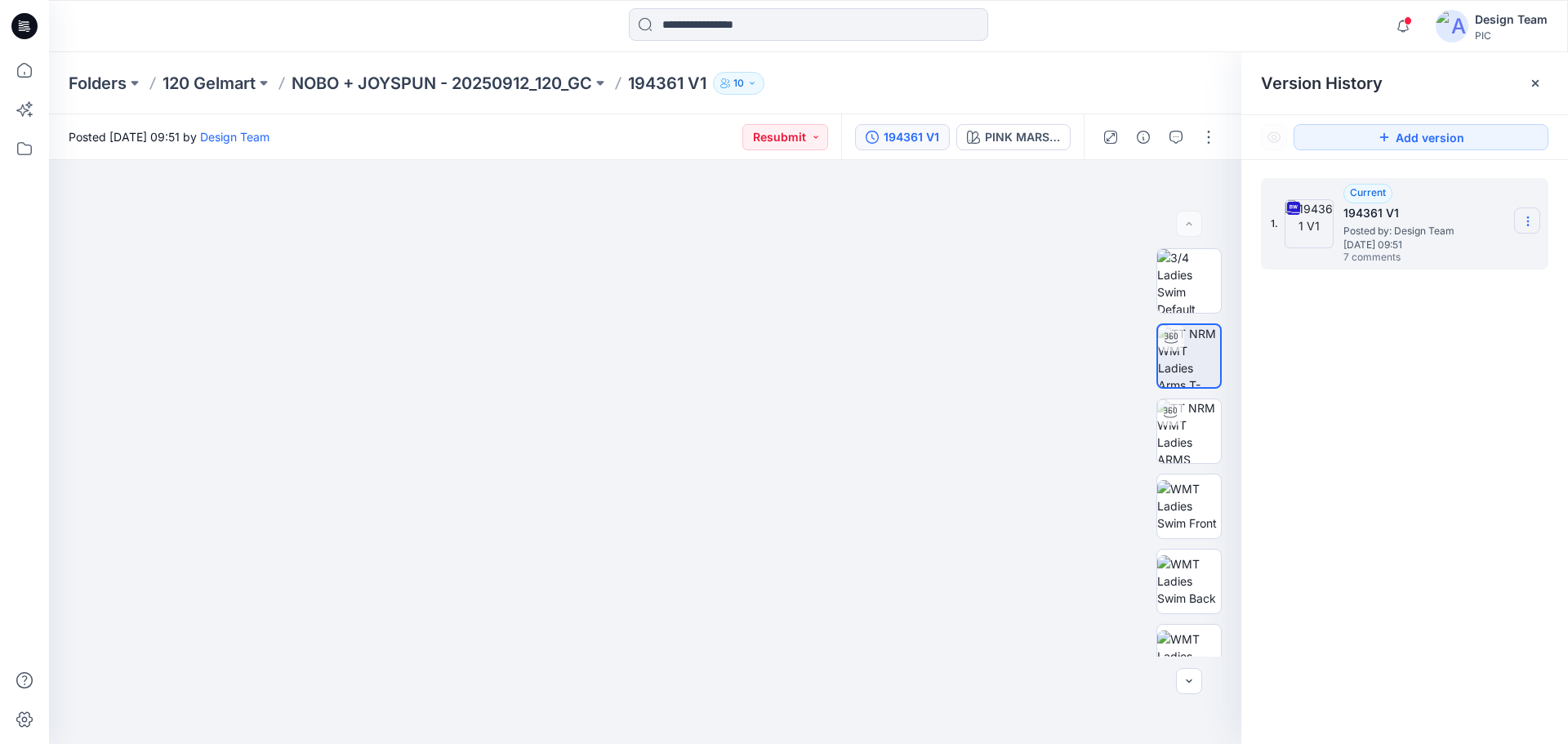
click at [1523, 212] on section at bounding box center [1526, 219] width 26 height 26
click at [1483, 246] on span "Download Source BW File" at bounding box center [1445, 253] width 137 height 20
click at [752, 20] on input at bounding box center [808, 25] width 360 height 32
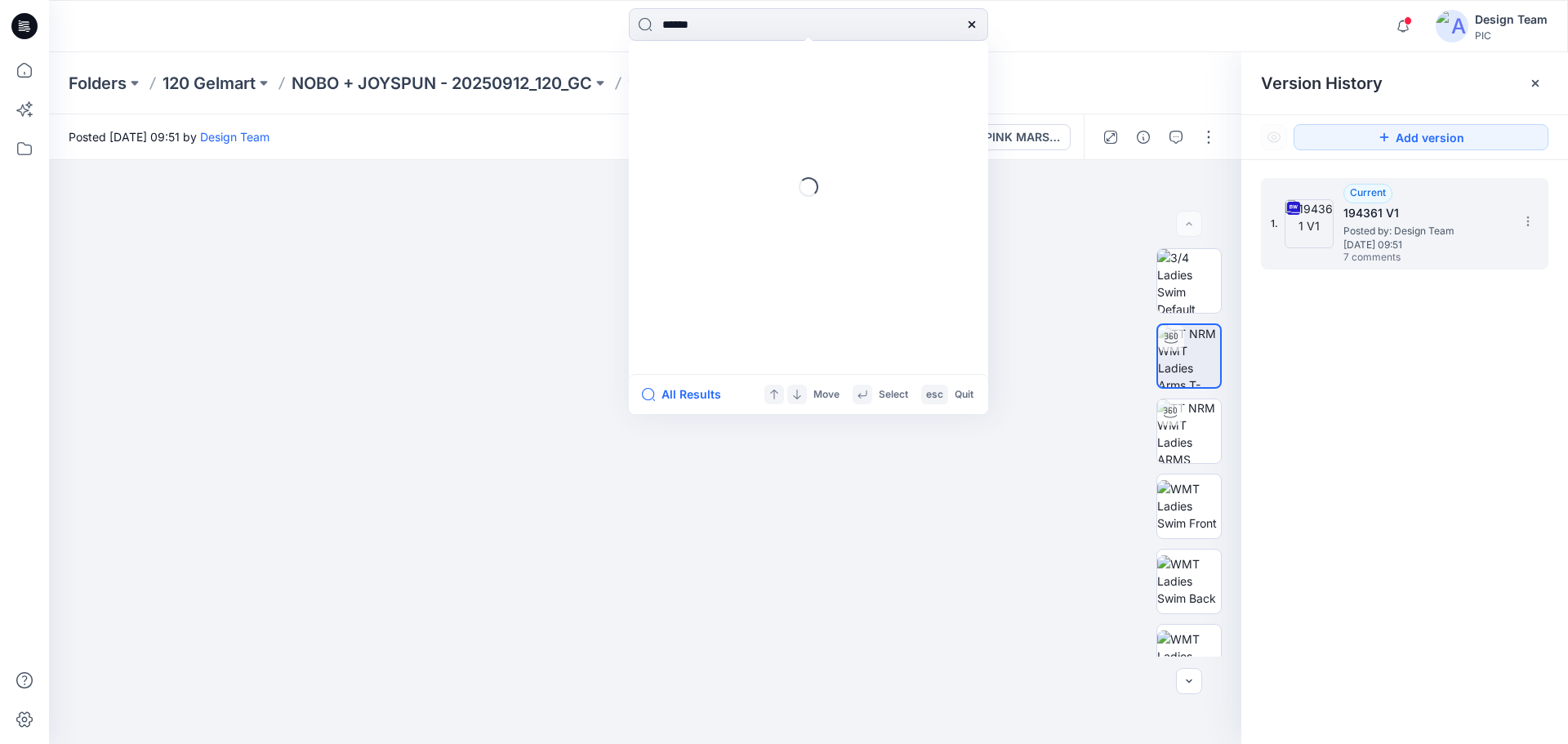
type input "******"
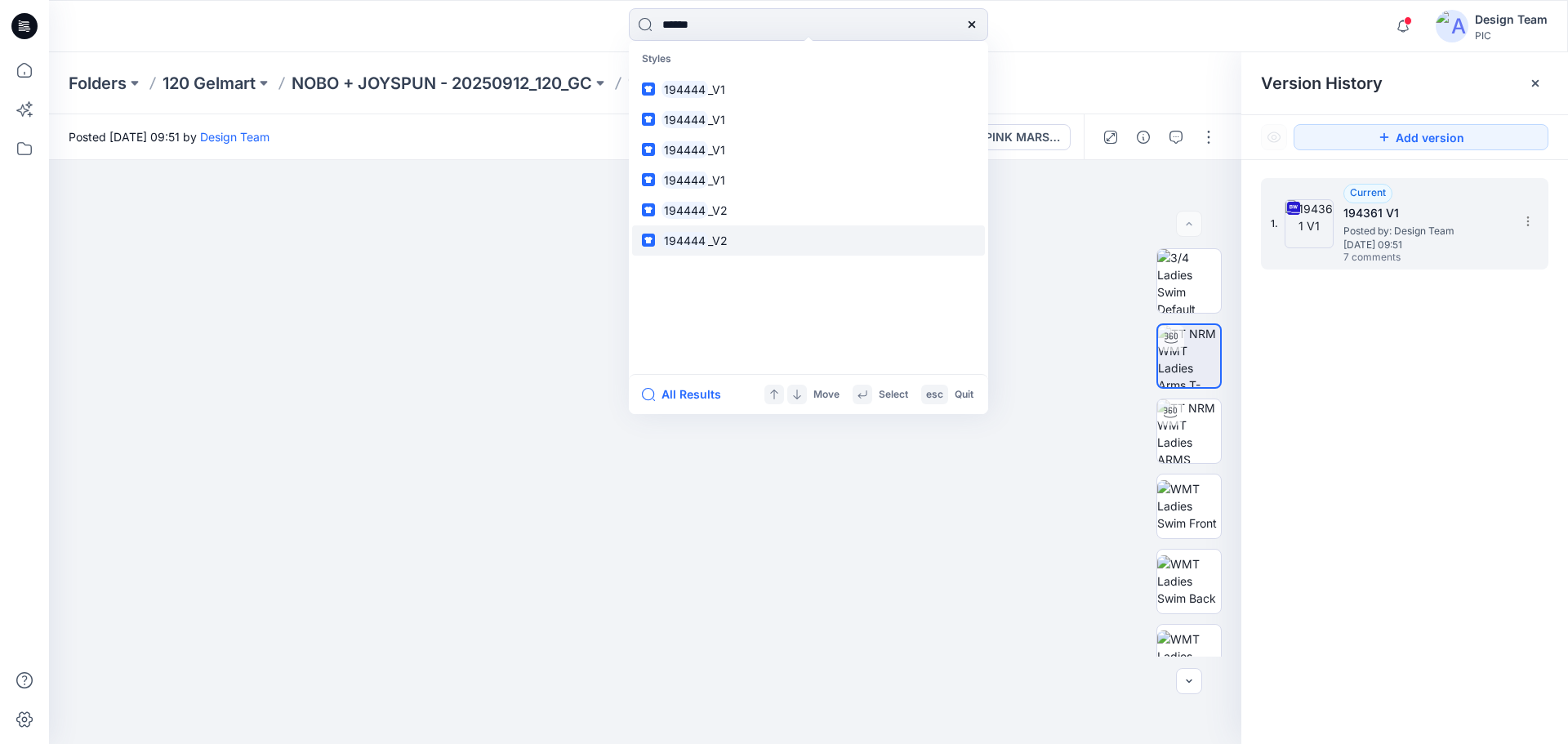
click at [727, 235] on link "194444 _V2" at bounding box center [809, 240] width 353 height 31
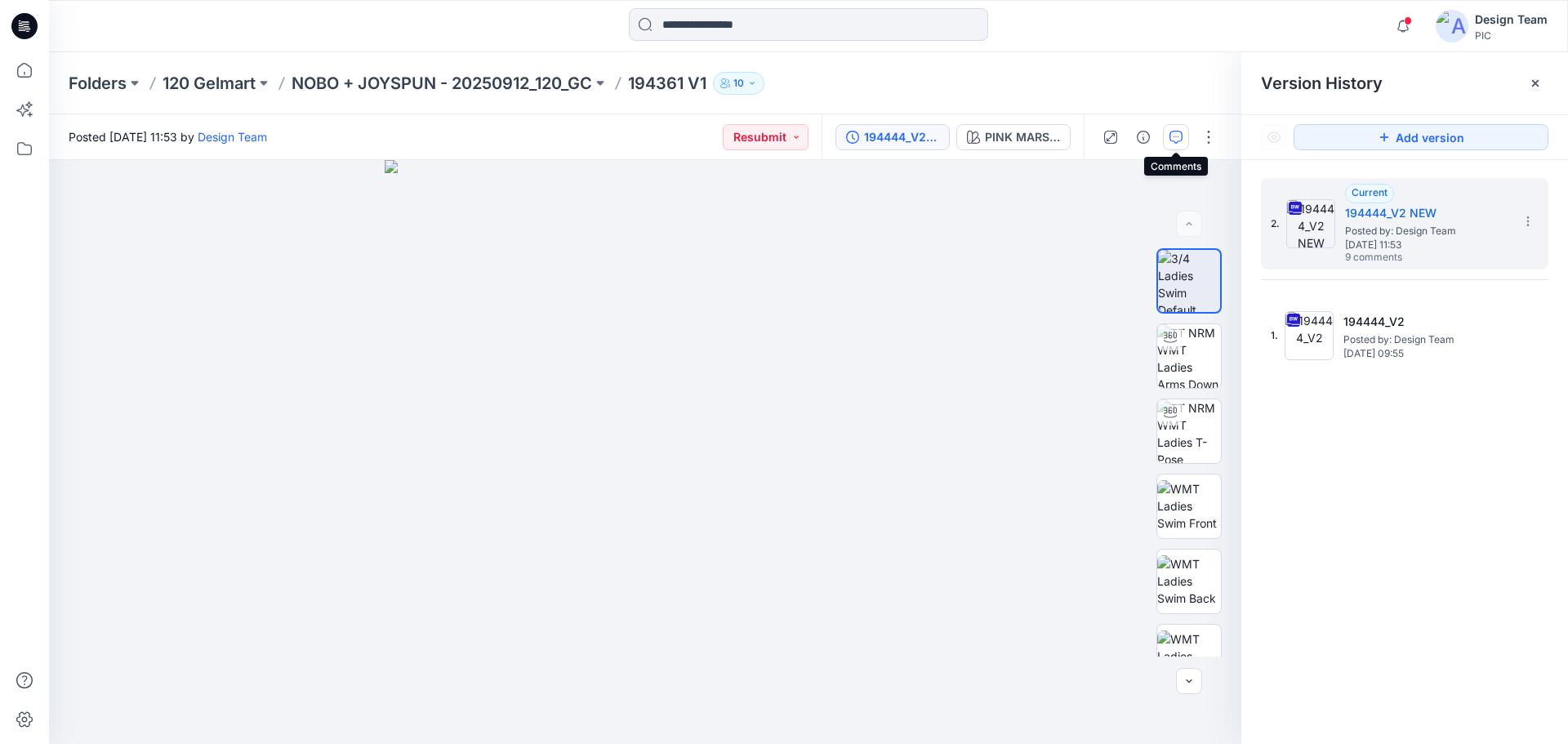
click at [1176, 131] on icon "button" at bounding box center [1176, 137] width 13 height 13
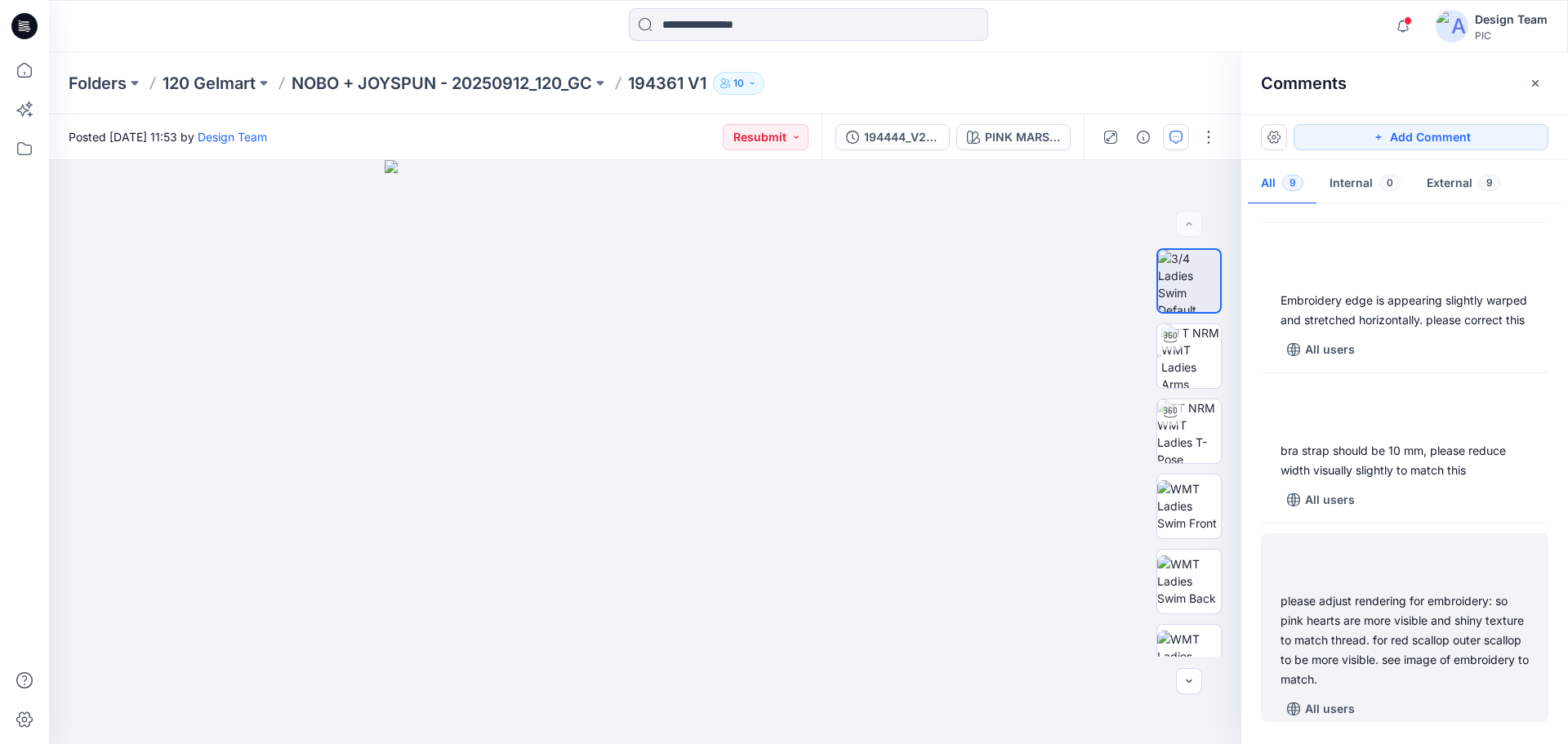
scroll to position [926, 0]
click at [1350, 606] on div "please adjust rendering for embroidery: so pink hearts are more visible and shi…" at bounding box center [1404, 640] width 248 height 98
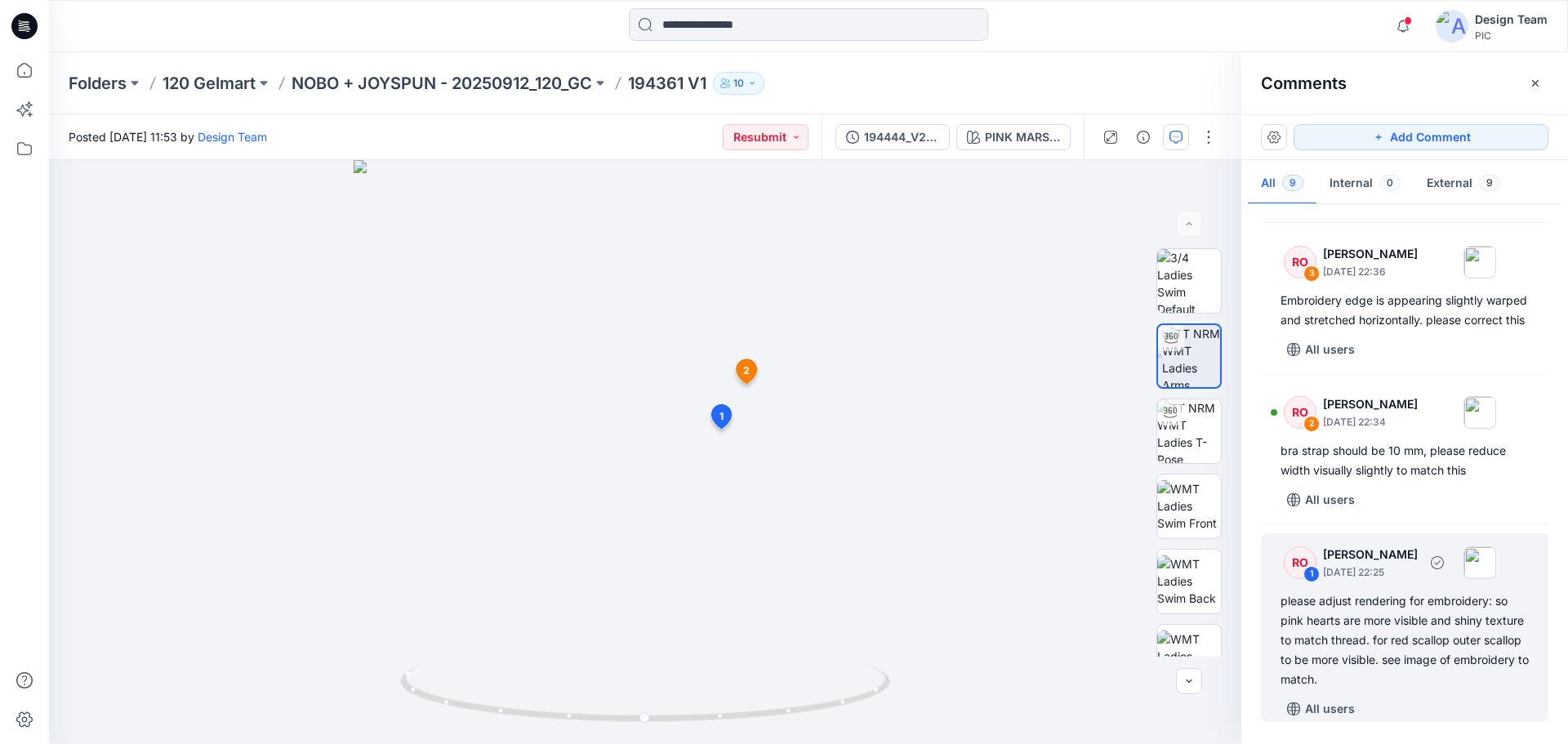
click at [1341, 610] on div "please adjust rendering for embroidery: so pink hearts are more visible and shi…" at bounding box center [1404, 640] width 248 height 98
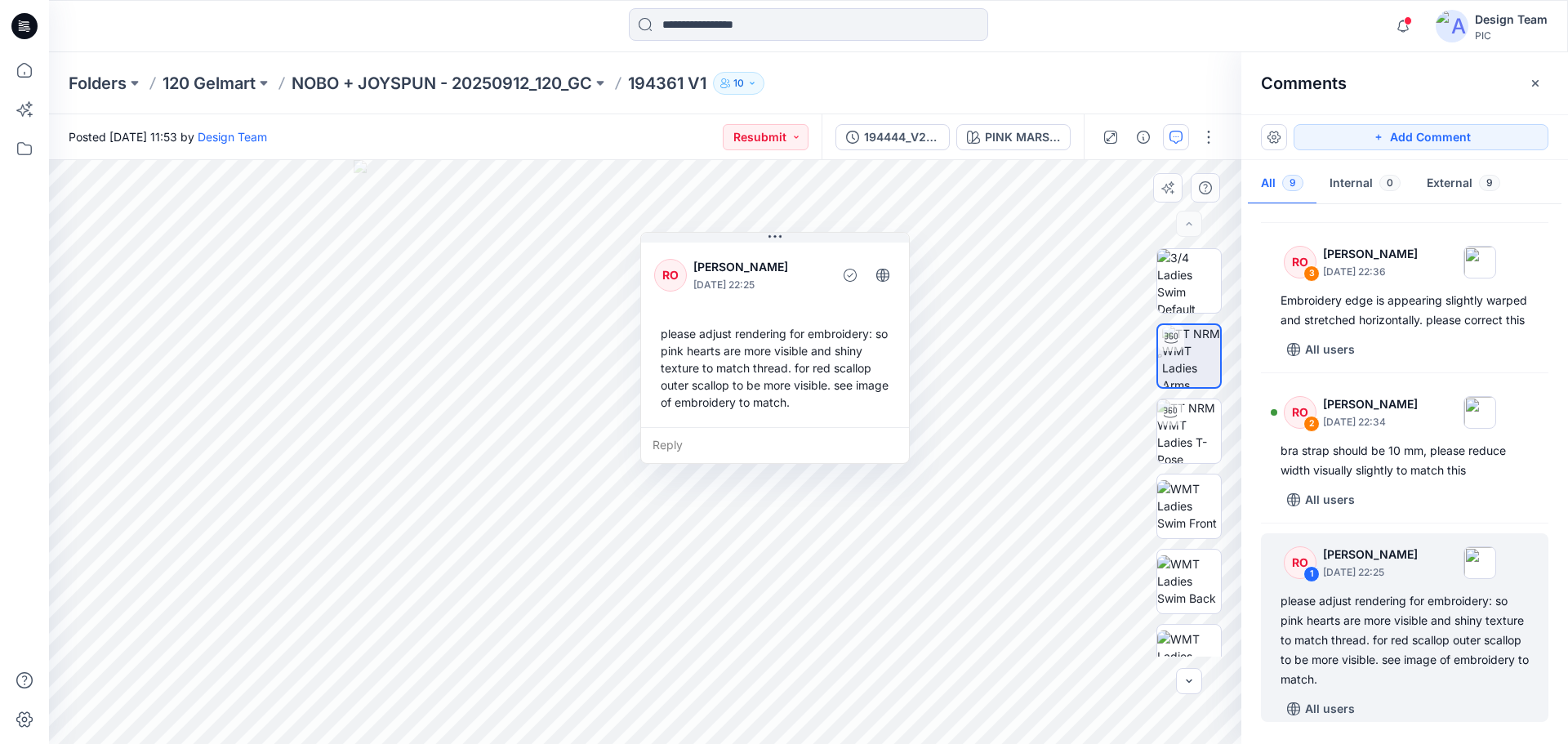
click at [661, 452] on div "Reply" at bounding box center [774, 445] width 268 height 36
click at [632, 701] on div "Layer 1" at bounding box center [645, 452] width 1192 height 584
click at [804, 489] on button "Cancel" at bounding box center [807, 491] width 66 height 26
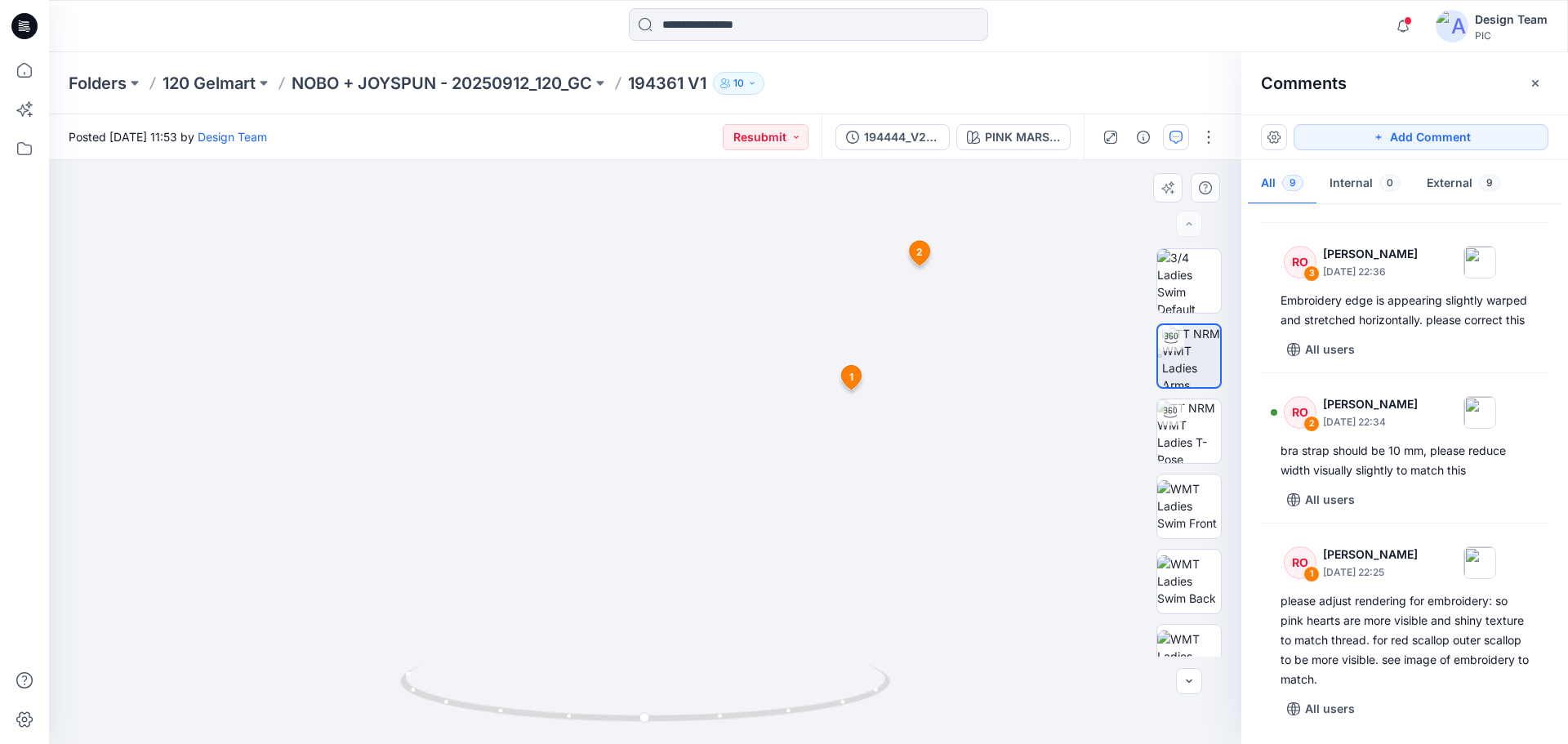
click at [440, 281] on img at bounding box center [645, 200] width 1592 height 1088
drag, startPoint x: 466, startPoint y: 270, endPoint x: 343, endPoint y: 216, distance: 134.3
click at [346, 213] on img at bounding box center [645, 152] width 1592 height 1186
click at [256, 258] on img at bounding box center [631, 157] width 1592 height 1174
